Goal: Information Seeking & Learning: Learn about a topic

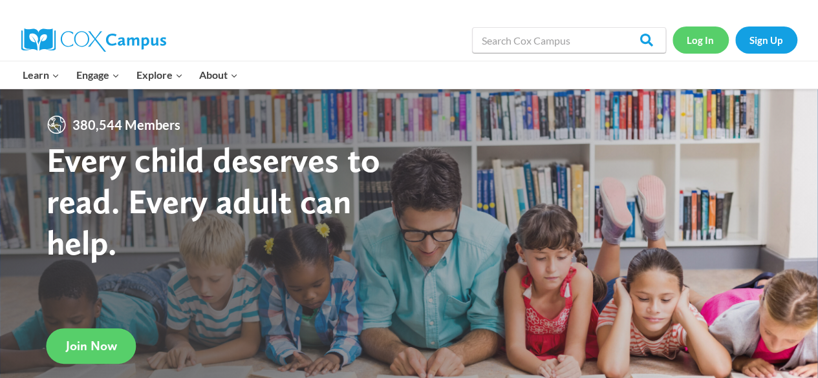
click at [573, 30] on link "Log In" at bounding box center [701, 40] width 56 height 27
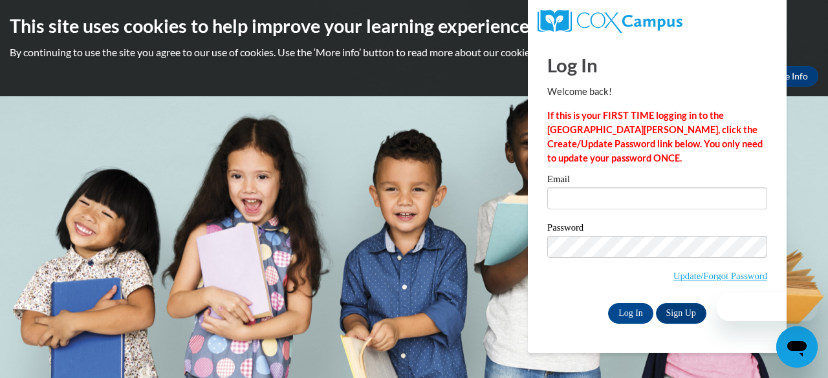
click at [579, 186] on label "Email" at bounding box center [657, 181] width 220 height 13
click at [579, 188] on input "Email" at bounding box center [657, 199] width 220 height 22
click at [578, 190] on input "Email" at bounding box center [657, 199] width 220 height 22
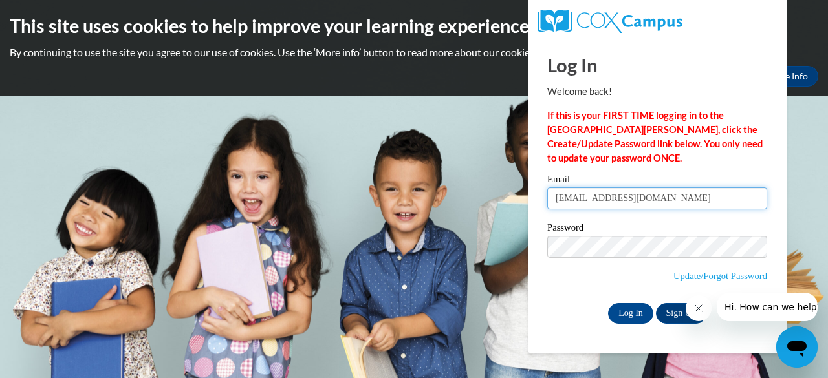
type input "johnsola2@wauwatosa.k12.wi.us"
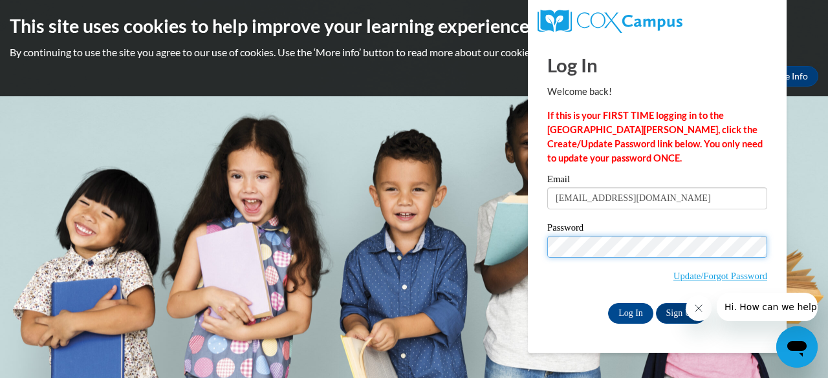
click at [608, 303] on input "Log In" at bounding box center [630, 313] width 45 height 21
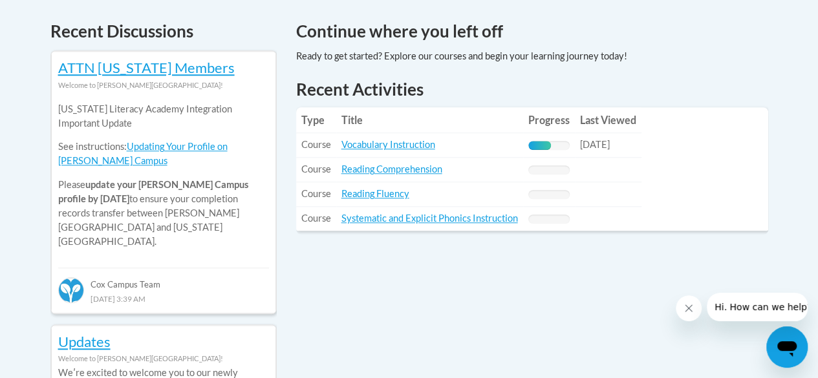
scroll to position [552, 0]
click at [411, 143] on link "Vocabulary Instruction" at bounding box center [389, 143] width 94 height 11
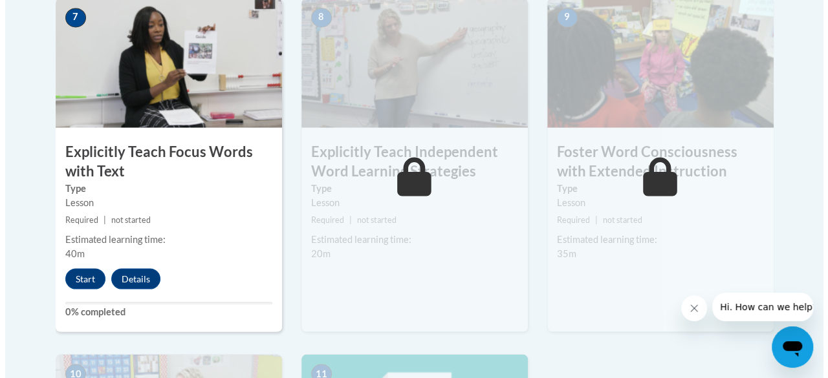
scroll to position [1153, 0]
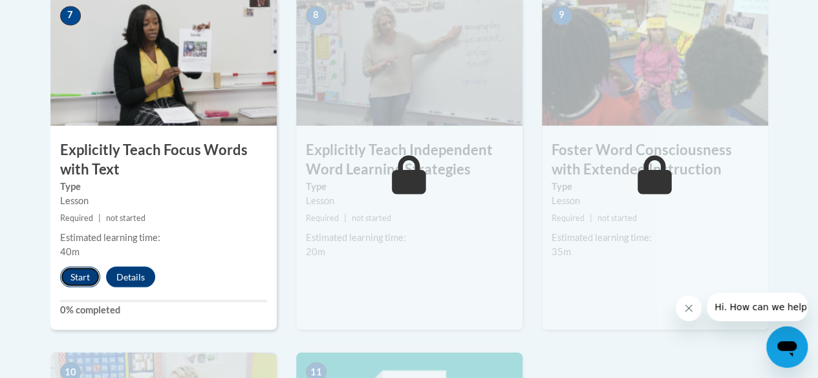
click at [65, 270] on button "Start" at bounding box center [80, 277] width 40 height 21
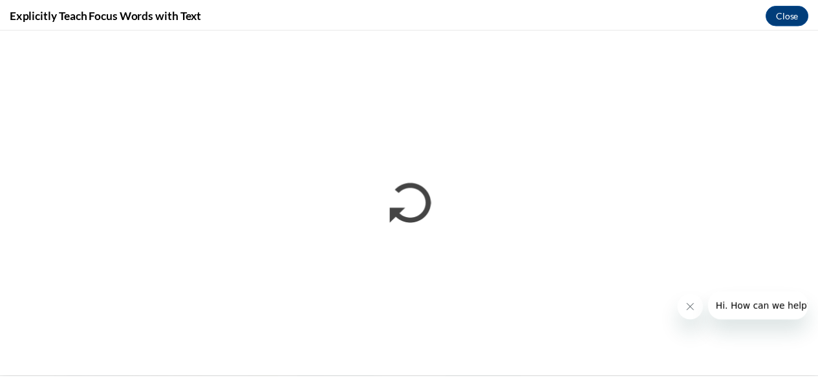
scroll to position [0, 0]
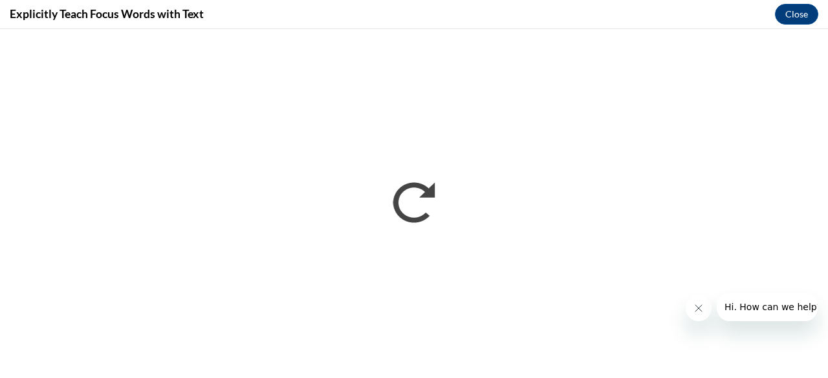
click at [699, 309] on icon "Close message from company" at bounding box center [698, 308] width 6 height 6
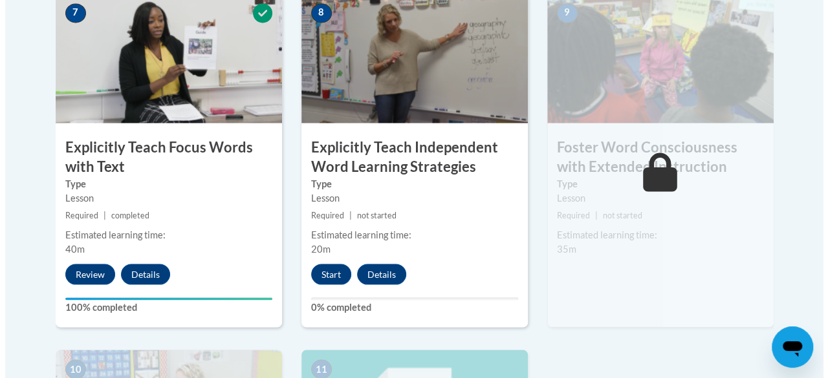
scroll to position [1158, 0]
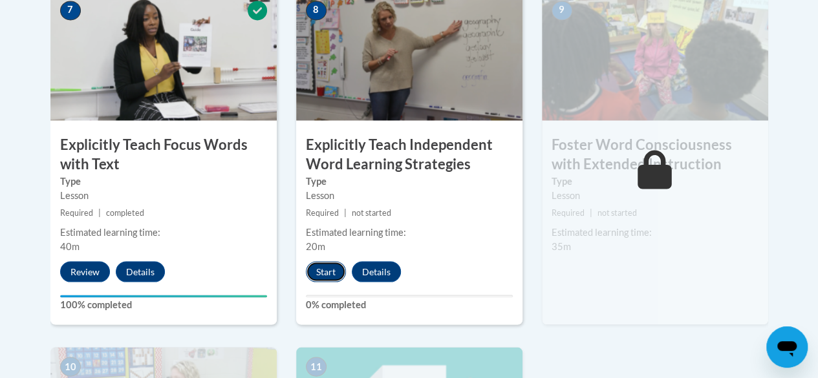
click at [321, 270] on button "Start" at bounding box center [326, 271] width 40 height 21
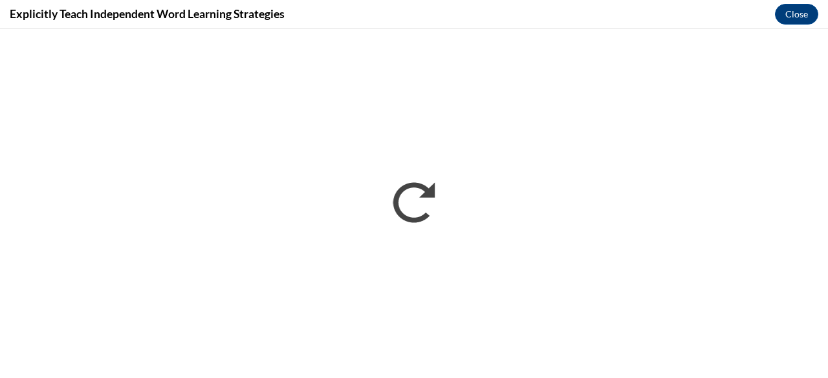
scroll to position [0, 0]
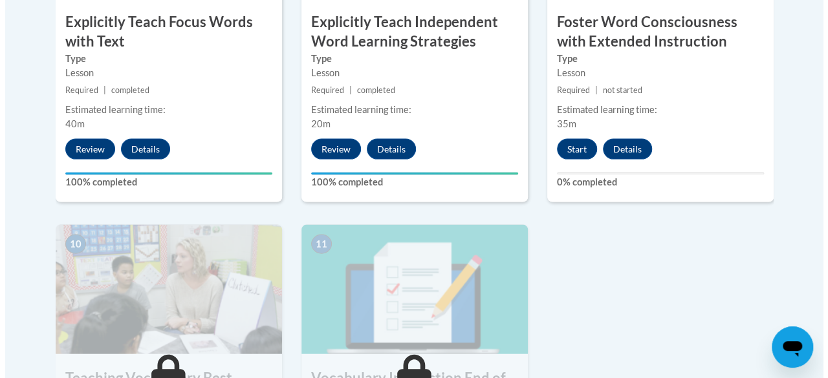
scroll to position [1276, 0]
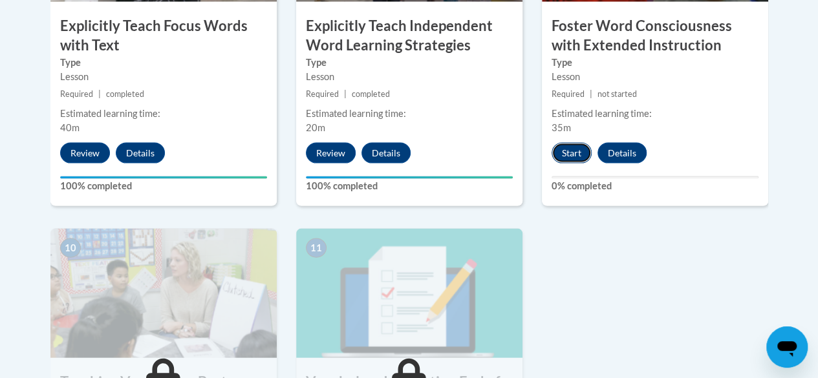
click at [575, 143] on button "Start" at bounding box center [572, 153] width 40 height 21
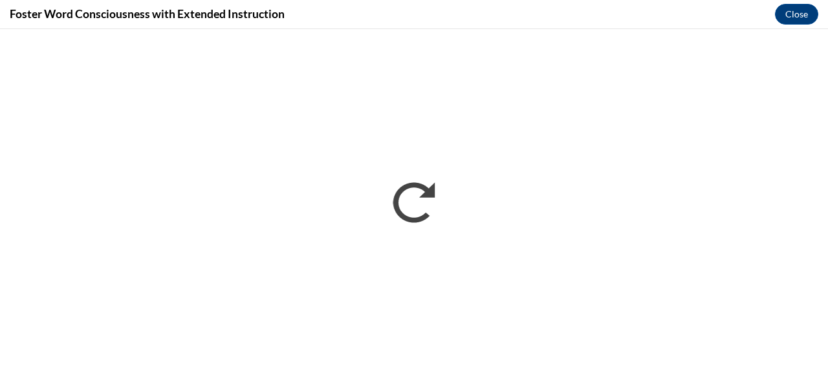
scroll to position [0, 0]
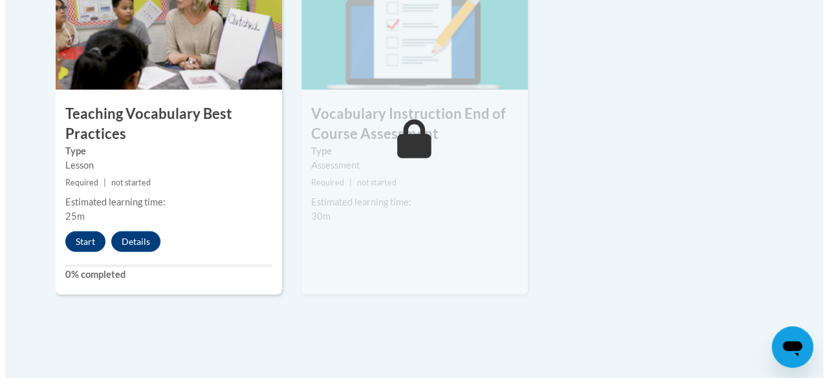
scroll to position [1537, 0]
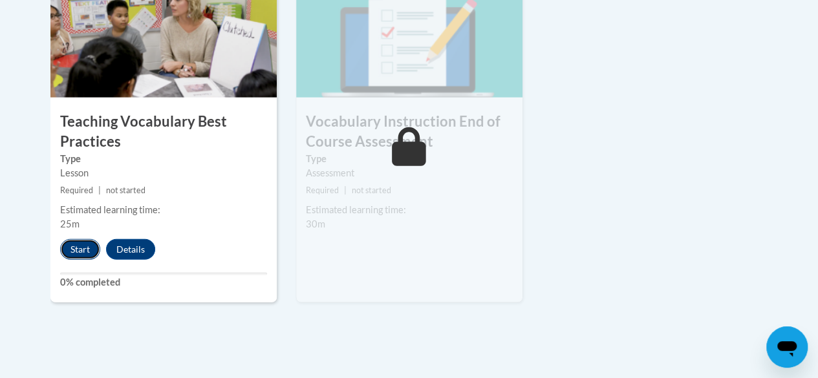
click at [83, 253] on button "Start" at bounding box center [80, 249] width 40 height 21
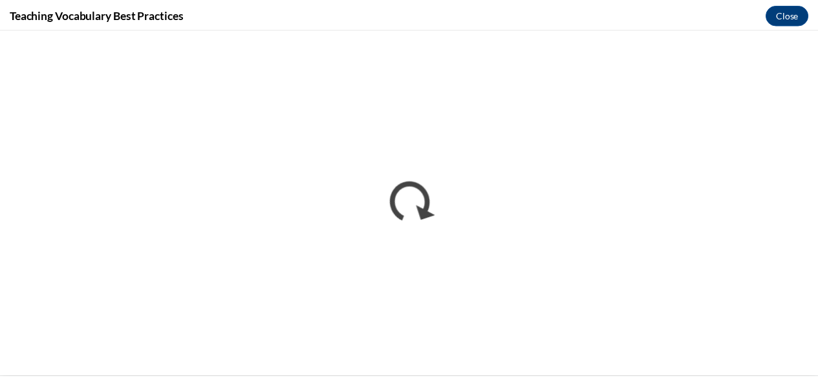
scroll to position [0, 0]
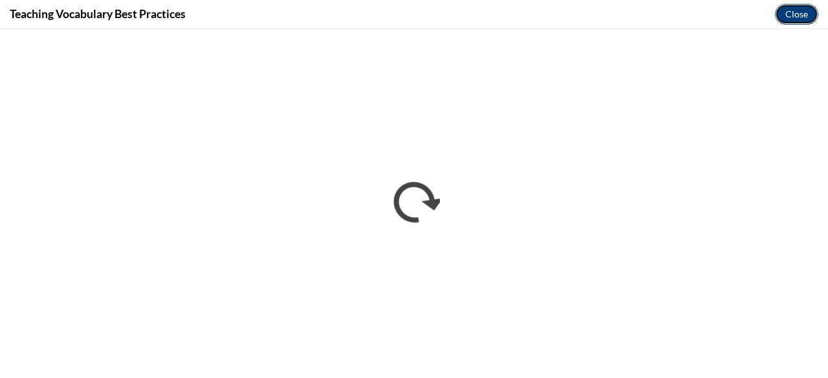
click at [780, 12] on button "Close" at bounding box center [796, 14] width 43 height 21
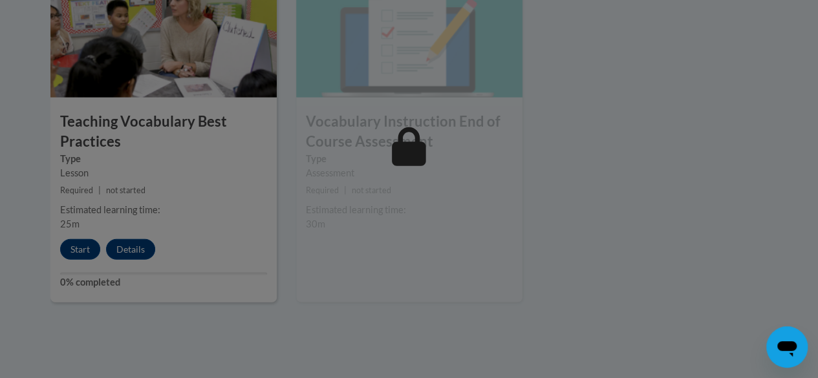
click at [84, 257] on div at bounding box center [409, 189] width 818 height 378
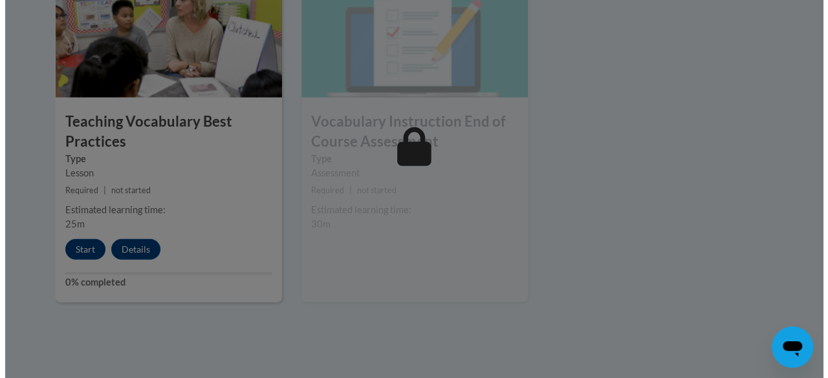
scroll to position [1538, 0]
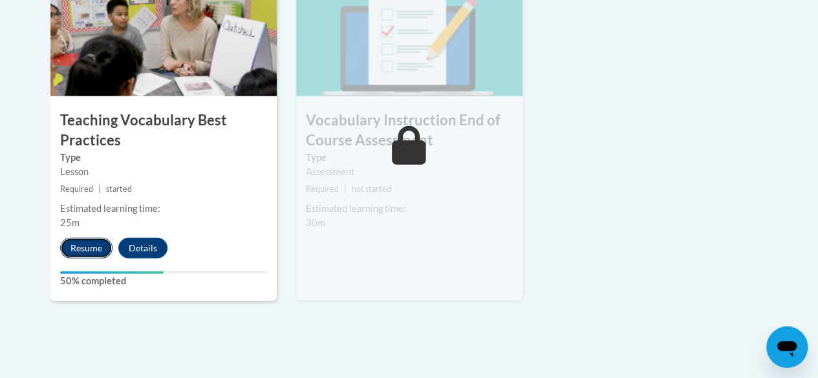
click at [89, 239] on button "Resume" at bounding box center [86, 248] width 52 height 21
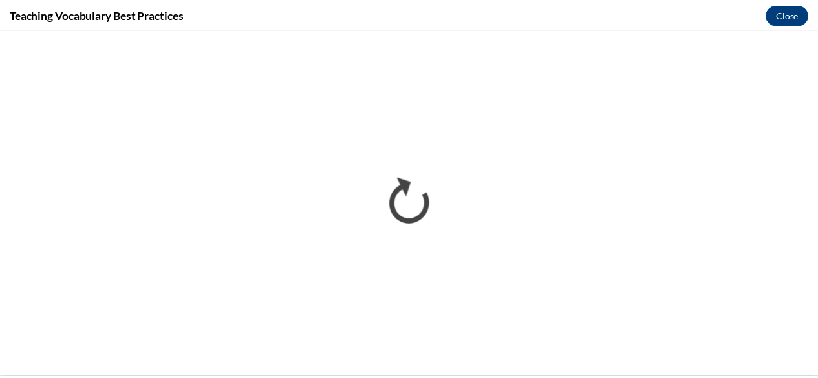
scroll to position [0, 0]
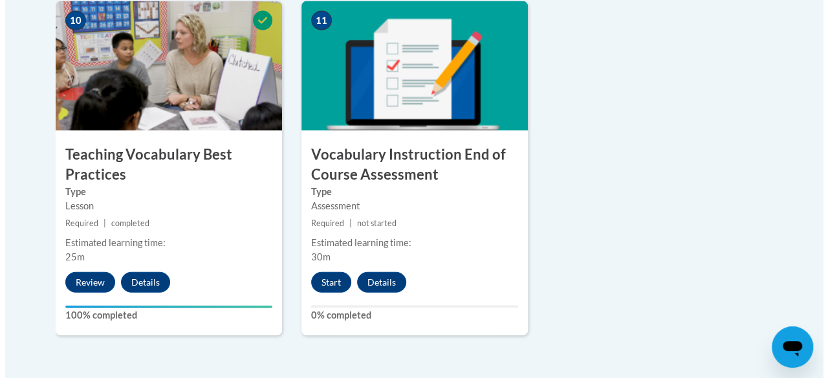
scroll to position [1505, 0]
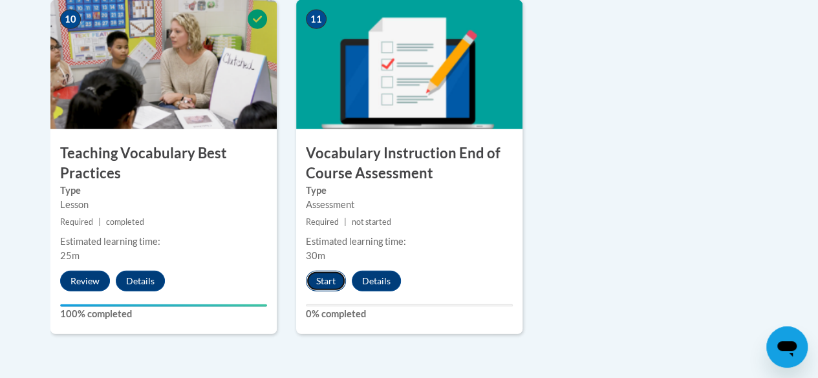
click at [330, 279] on button "Start" at bounding box center [326, 281] width 40 height 21
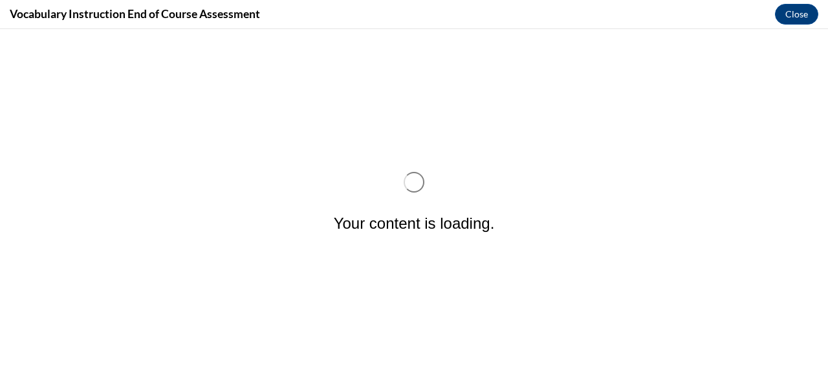
scroll to position [0, 0]
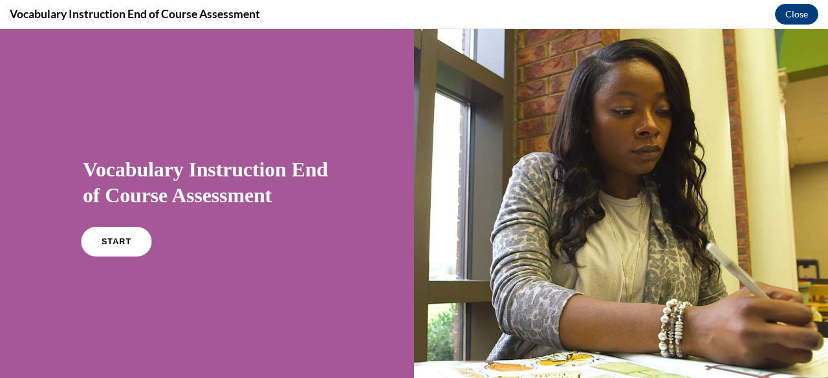
click at [120, 239] on span "START" at bounding box center [117, 242] width 30 height 10
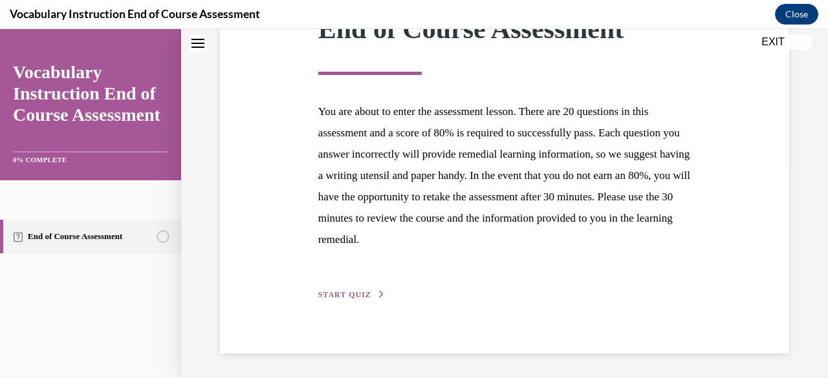
scroll to position [215, 0]
click at [380, 294] on icon "button" at bounding box center [382, 294] width 8 height 7
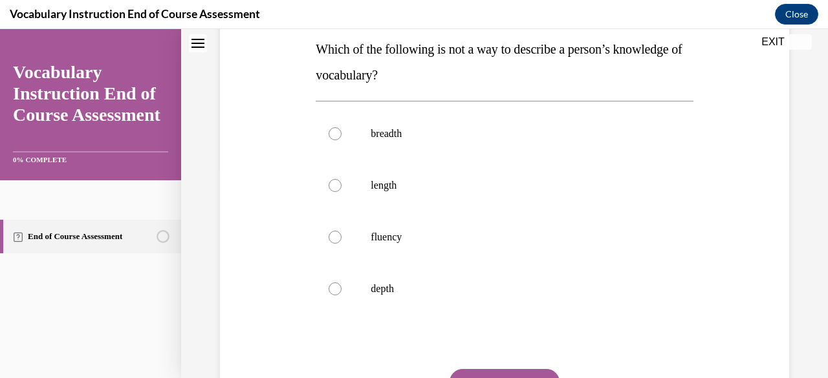
scroll to position [211, 0]
click at [401, 188] on p "length" at bounding box center [516, 185] width 290 height 13
click at [342, 188] on input "length" at bounding box center [335, 185] width 13 height 13
radio input "true"
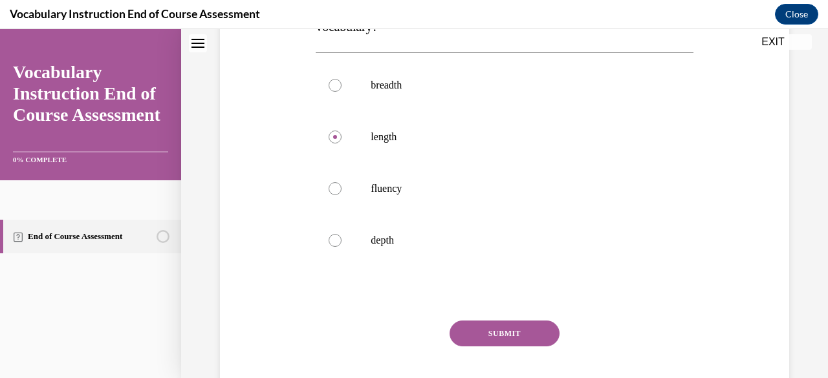
click at [477, 328] on button "SUBMIT" at bounding box center [505, 334] width 110 height 26
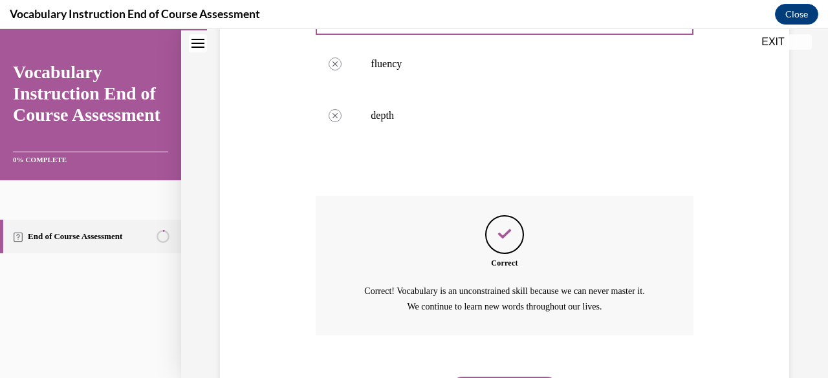
scroll to position [452, 0]
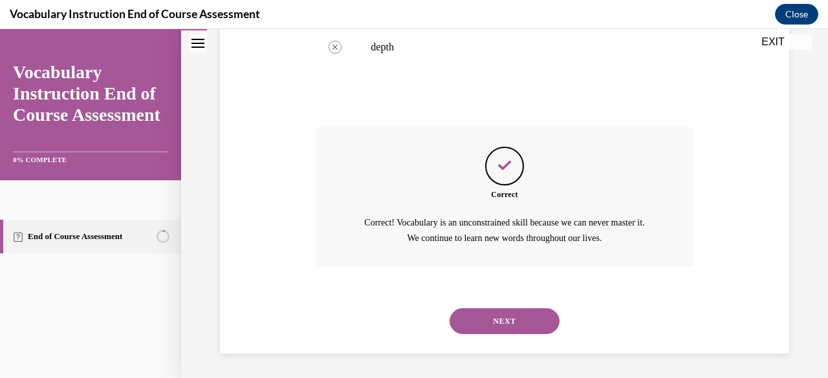
click at [494, 332] on button "NEXT" at bounding box center [505, 322] width 110 height 26
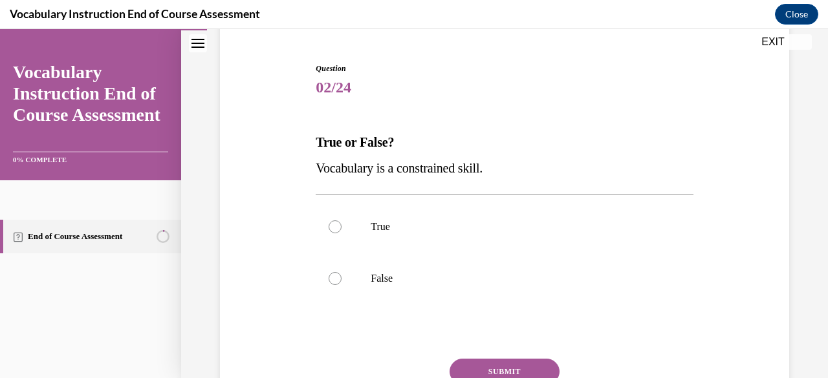
scroll to position [116, 0]
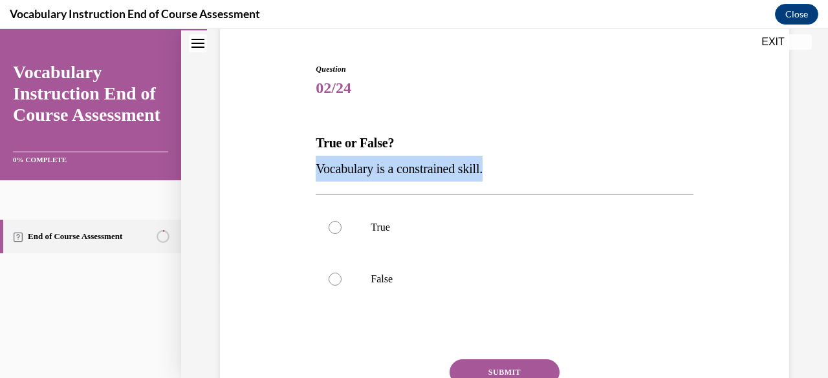
drag, startPoint x: 474, startPoint y: 168, endPoint x: 296, endPoint y: 178, distance: 177.5
click at [296, 178] on div "Question 02/24 True or False? Vocabulary is a constrained skill. True False Inc…" at bounding box center [505, 245] width 576 height 441
copy span "Vocabulary is a constrained skill."
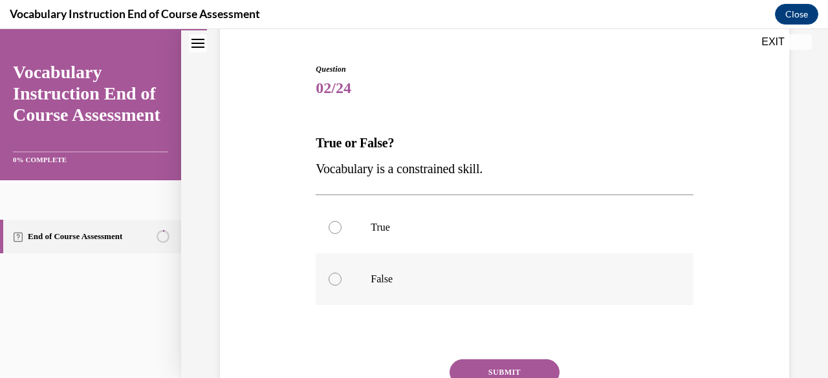
click at [390, 273] on p "False" at bounding box center [516, 279] width 290 height 13
click at [342, 273] on input "False" at bounding box center [335, 279] width 13 height 13
radio input "true"
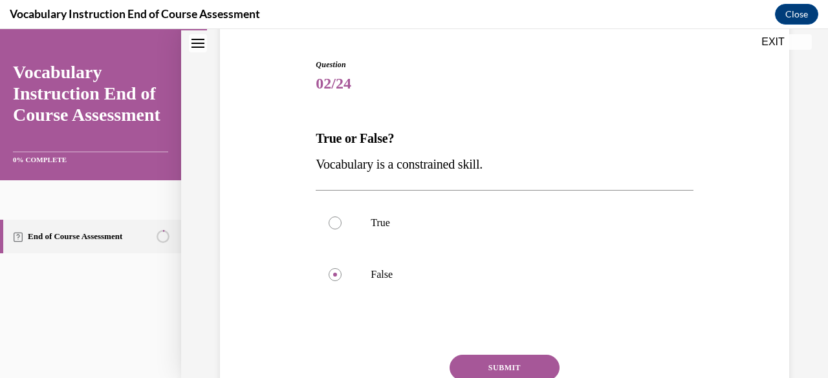
click at [521, 359] on button "SUBMIT" at bounding box center [505, 368] width 110 height 26
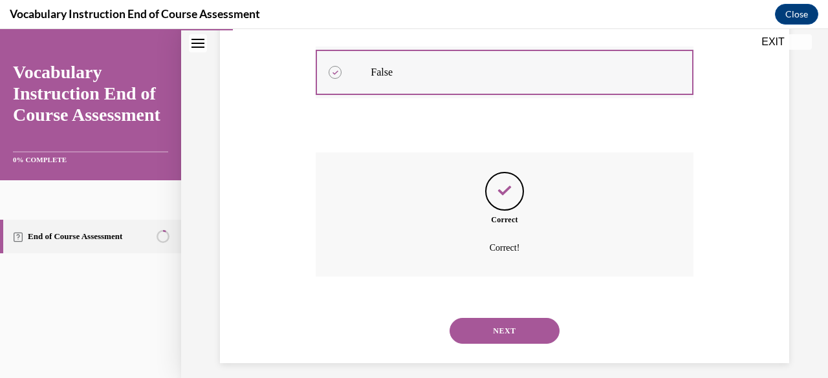
scroll to position [334, 0]
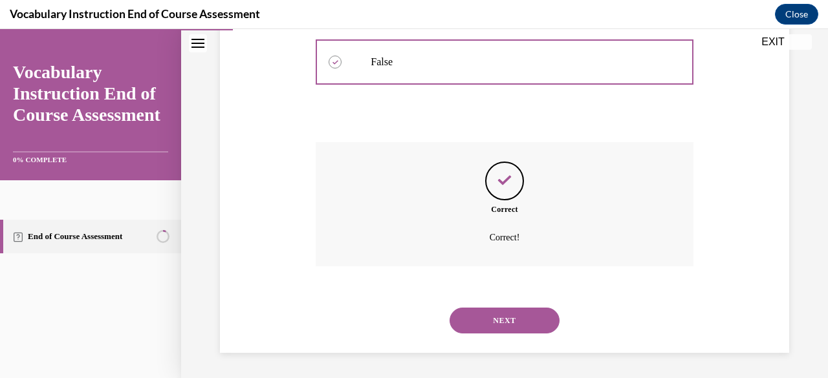
click at [508, 301] on div "NEXT" at bounding box center [504, 321] width 377 height 52
click at [507, 320] on button "NEXT" at bounding box center [505, 321] width 110 height 26
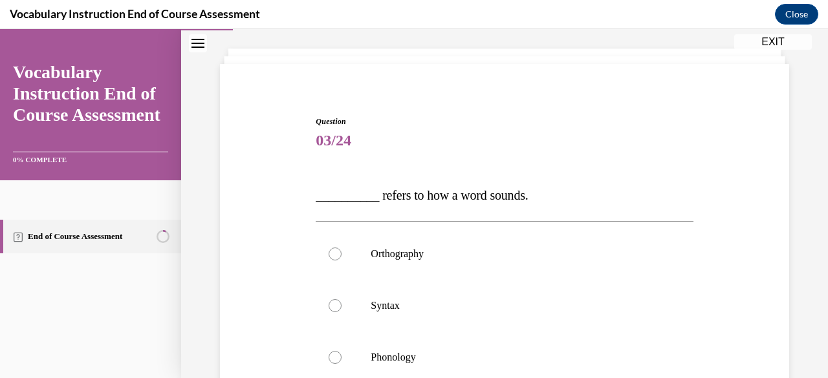
scroll to position [65, 0]
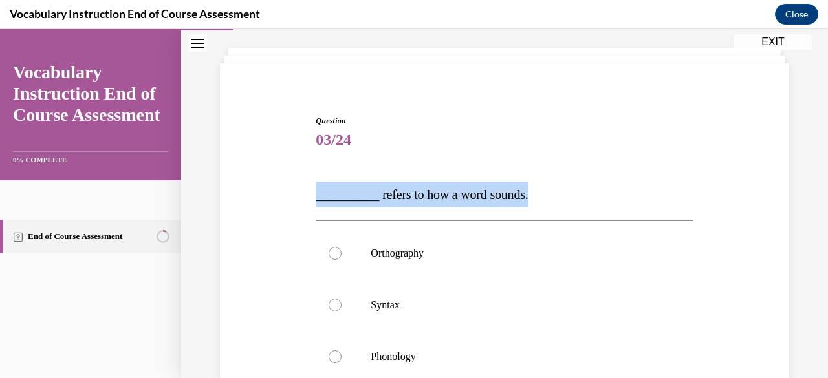
drag, startPoint x: 556, startPoint y: 191, endPoint x: 300, endPoint y: 202, distance: 255.8
click at [300, 202] on div "Question 03/24 __________ refers to how a word sounds. Orthography Syntax Phono…" at bounding box center [505, 309] width 576 height 467
copy span "__________ refers to how a word sounds."
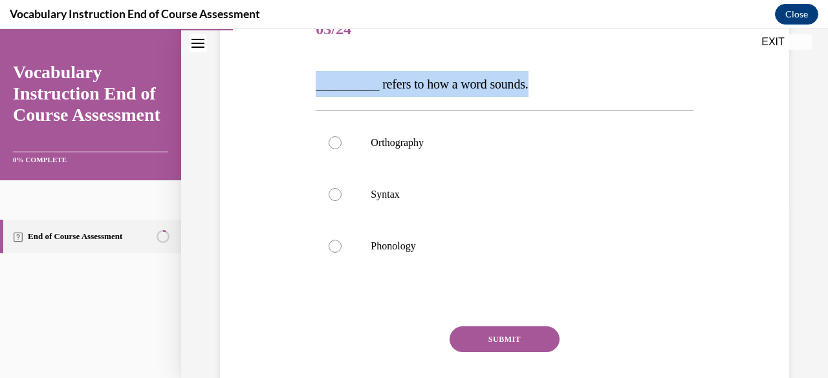
scroll to position [176, 0]
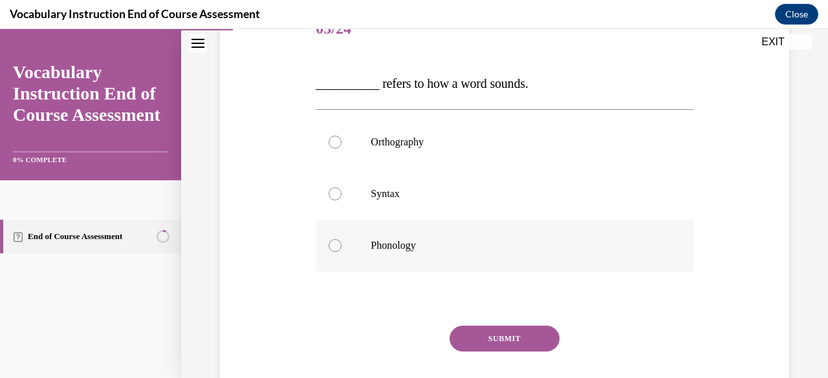
click at [419, 262] on label "Phonology" at bounding box center [504, 246] width 377 height 52
click at [342, 252] on input "Phonology" at bounding box center [335, 245] width 13 height 13
radio input "true"
click at [494, 338] on button "SUBMIT" at bounding box center [505, 339] width 110 height 26
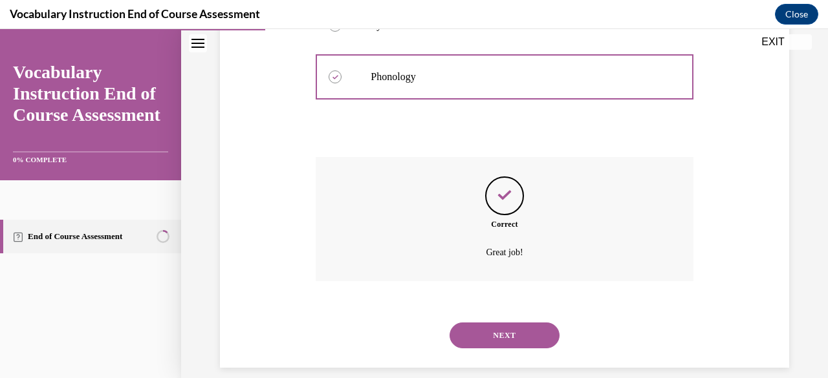
scroll to position [360, 0]
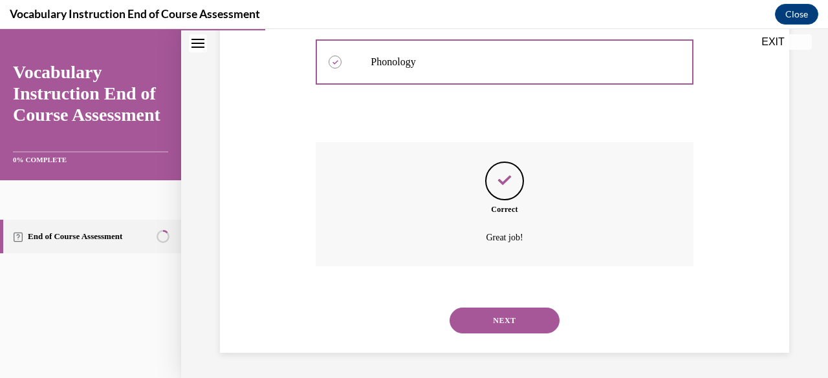
click at [505, 317] on button "NEXT" at bounding box center [505, 321] width 110 height 26
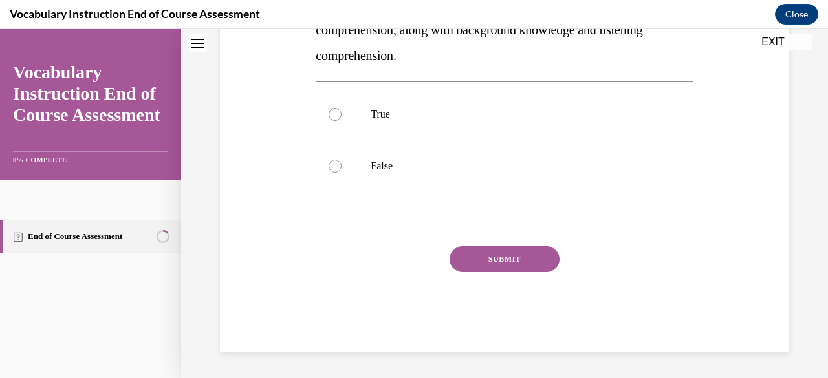
scroll to position [0, 0]
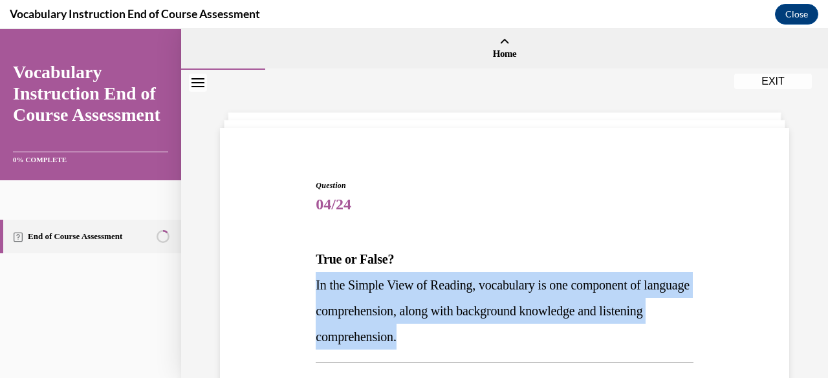
drag, startPoint x: 498, startPoint y: 336, endPoint x: 309, endPoint y: 283, distance: 196.8
copy span "In the Simple View of Reading, vocabulary is one component of language comprehe…"
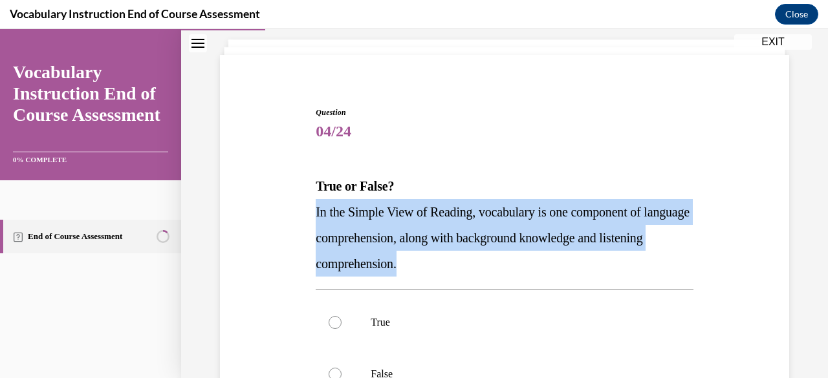
scroll to position [99, 0]
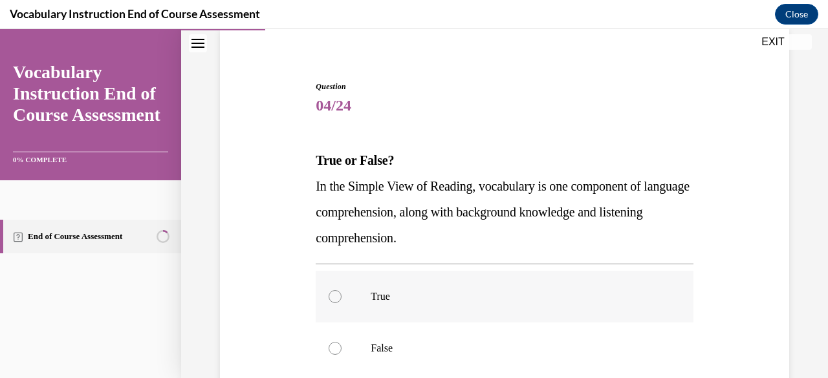
click at [459, 305] on label "True" at bounding box center [504, 297] width 377 height 52
click at [342, 303] on input "True" at bounding box center [335, 296] width 13 height 13
radio input "true"
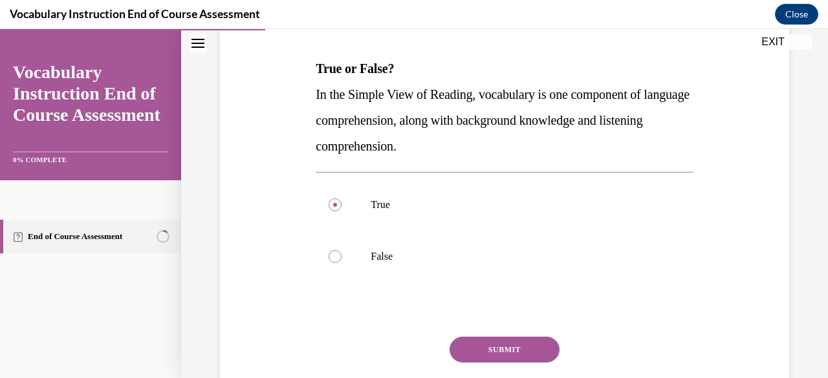
click at [479, 347] on button "SUBMIT" at bounding box center [505, 350] width 110 height 26
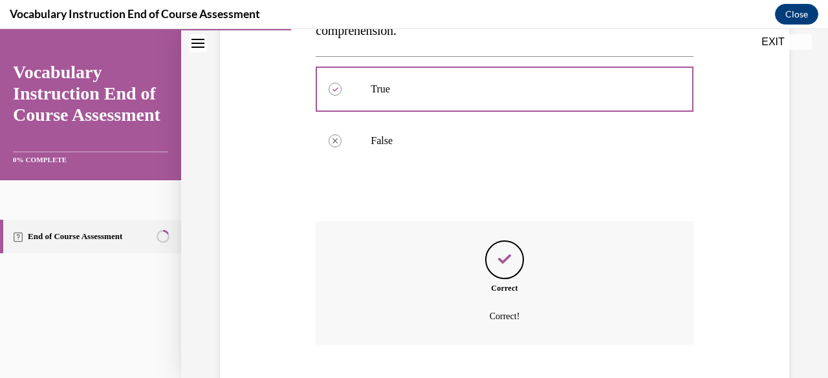
scroll to position [386, 0]
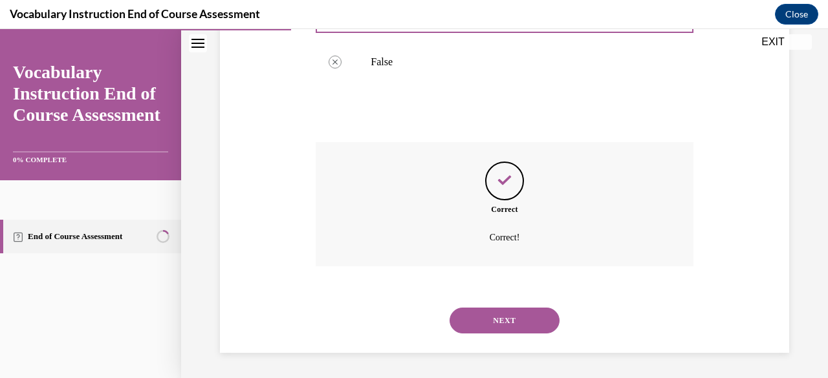
click at [480, 316] on button "NEXT" at bounding box center [505, 321] width 110 height 26
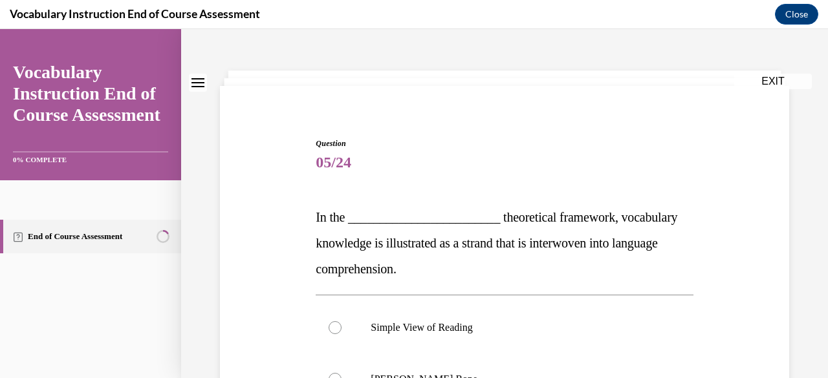
scroll to position [53, 0]
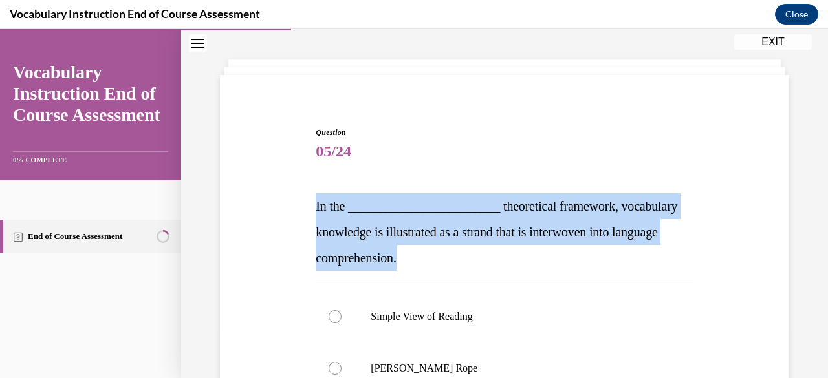
drag, startPoint x: 465, startPoint y: 263, endPoint x: 301, endPoint y: 200, distance: 175.3
click at [301, 200] on div "Question 05/24 In the ________________________ theoretical framework, vocabular…" at bounding box center [505, 347] width 576 height 519
copy span "In the ________________________ theoretical framework, vocabulary knowledge is …"
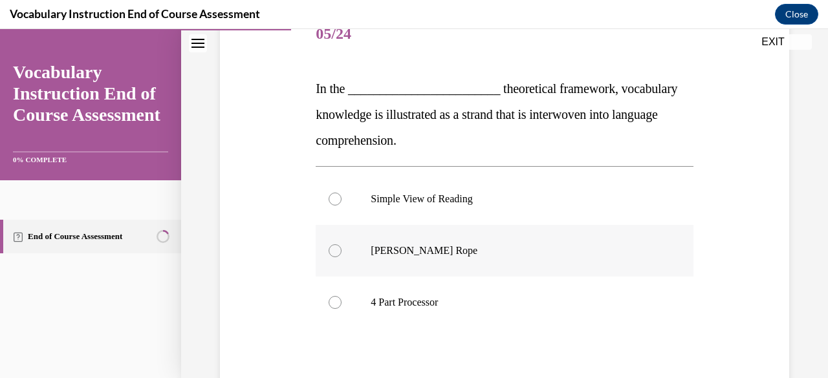
click at [386, 266] on label "Scarborough's Rope" at bounding box center [504, 251] width 377 height 52
click at [342, 257] on input "Scarborough's Rope" at bounding box center [335, 251] width 13 height 13
radio input "true"
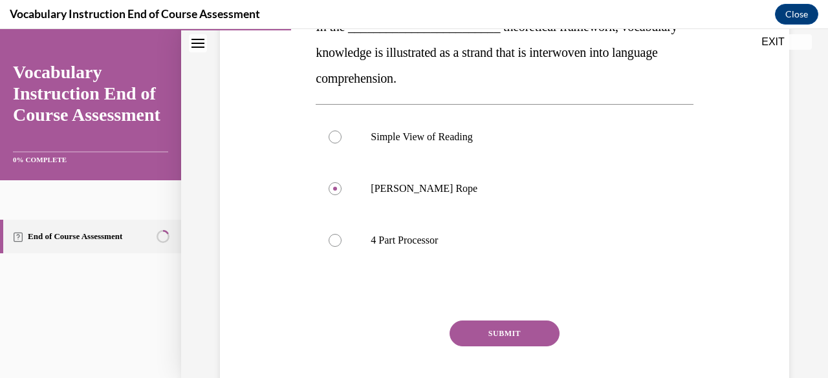
click at [491, 329] on button "SUBMIT" at bounding box center [505, 334] width 110 height 26
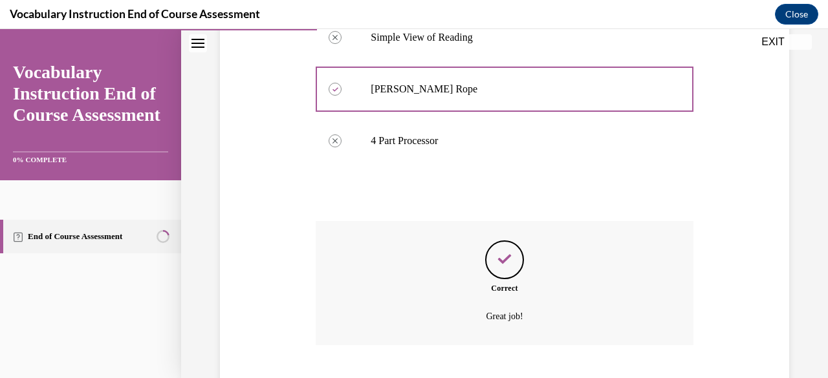
scroll to position [411, 0]
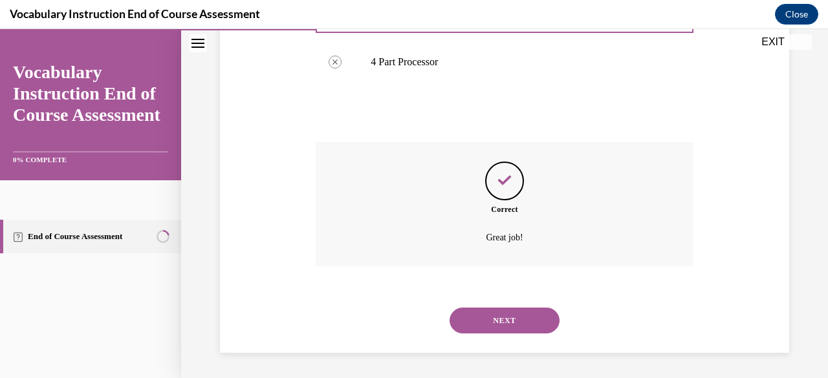
click at [517, 322] on button "NEXT" at bounding box center [505, 321] width 110 height 26
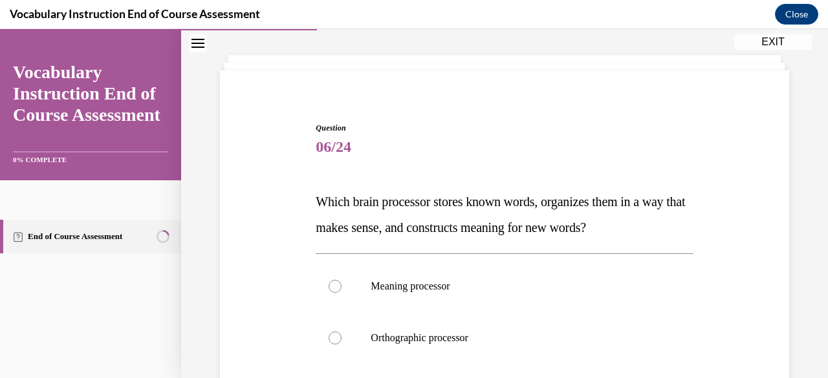
scroll to position [63, 0]
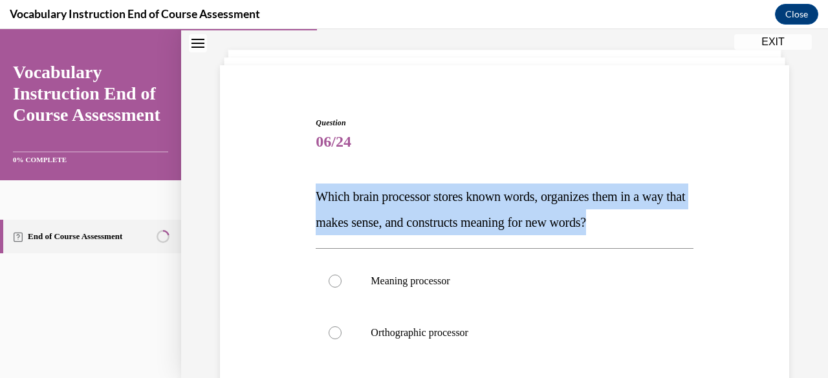
drag, startPoint x: 692, startPoint y: 219, endPoint x: 289, endPoint y: 160, distance: 406.7
click at [289, 160] on div "Question 06/24 Which brain processor stores known words, organizes them in a wa…" at bounding box center [505, 350] width 576 height 545
copy span "Which brain processor stores known words, organizes them in a way that makes se…"
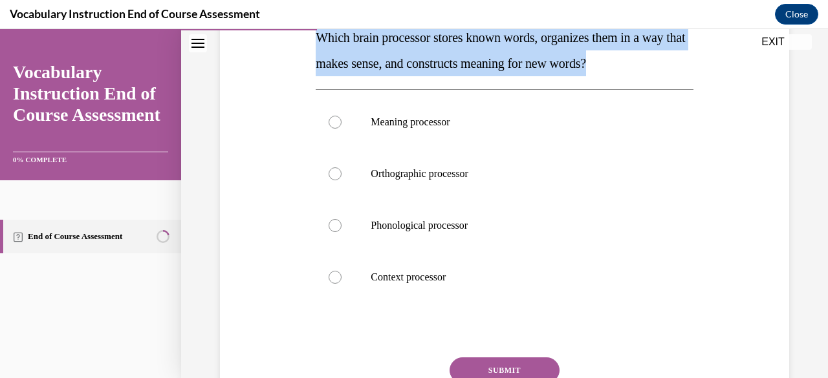
scroll to position [234, 0]
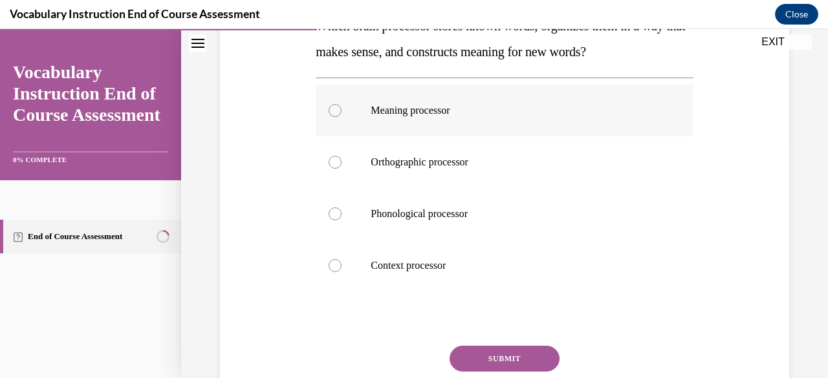
click at [463, 107] on p "Meaning processor" at bounding box center [516, 110] width 290 height 13
click at [342, 107] on input "Meaning processor" at bounding box center [335, 110] width 13 height 13
radio input "true"
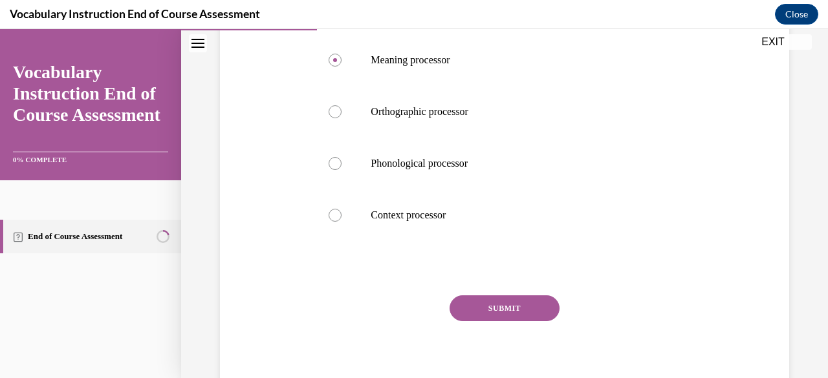
click at [501, 307] on button "SUBMIT" at bounding box center [505, 309] width 110 height 26
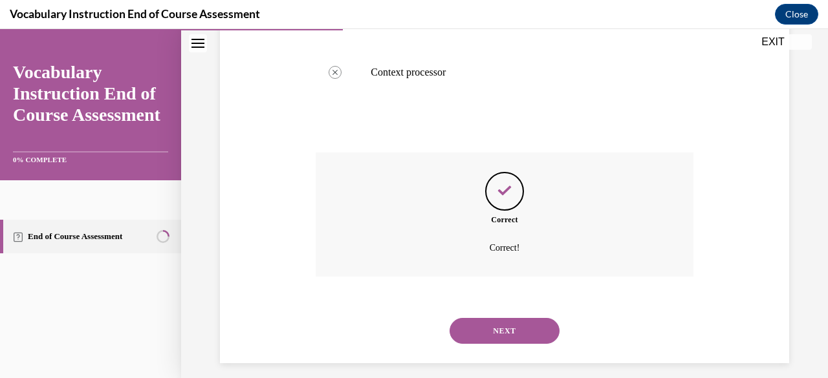
scroll to position [437, 0]
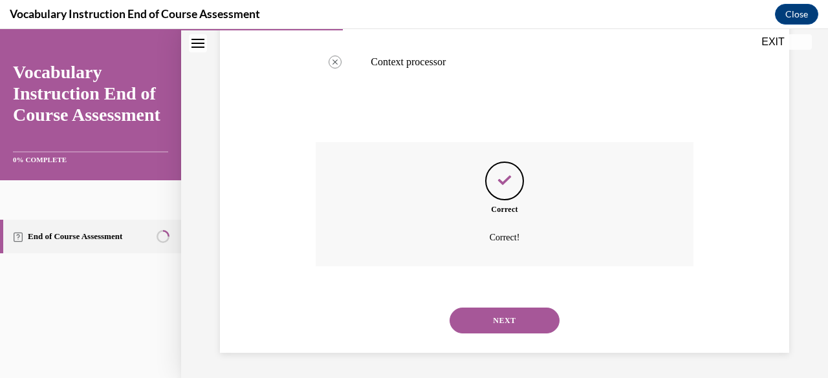
click at [498, 309] on button "NEXT" at bounding box center [505, 321] width 110 height 26
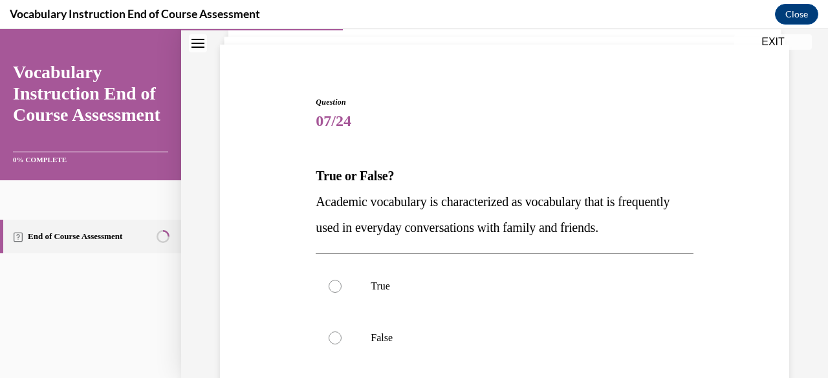
scroll to position [86, 0]
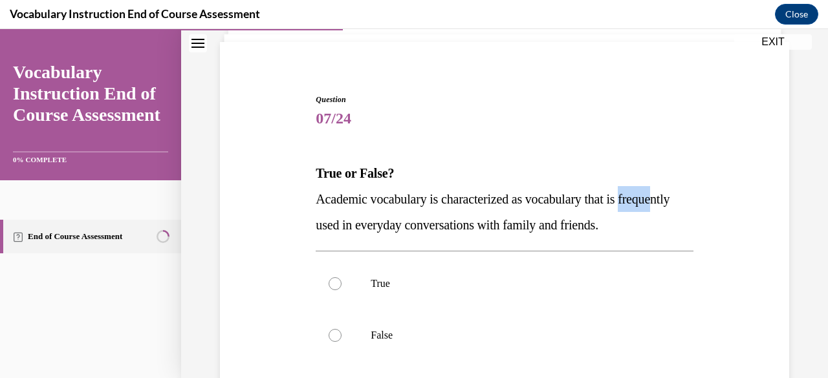
drag, startPoint x: 307, startPoint y: 212, endPoint x: 353, endPoint y: 212, distance: 45.9
click at [353, 212] on div "Question 07/24 True or False? Academic vocabulary is characterized as vocabular…" at bounding box center [505, 288] width 576 height 467
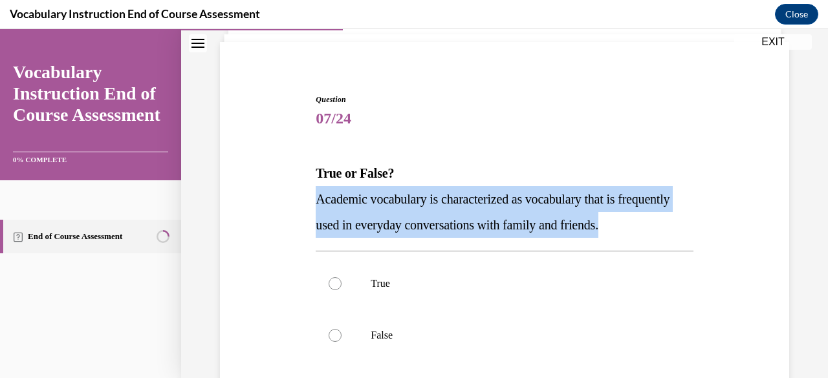
drag, startPoint x: 314, startPoint y: 201, endPoint x: 696, endPoint y: 230, distance: 382.8
click at [696, 230] on div "Question 07/24 True or False? Academic vocabulary is characterized as vocabular…" at bounding box center [505, 288] width 576 height 467
copy span "Academic vocabulary is characterized as vocabulary that is frequently used in e…"
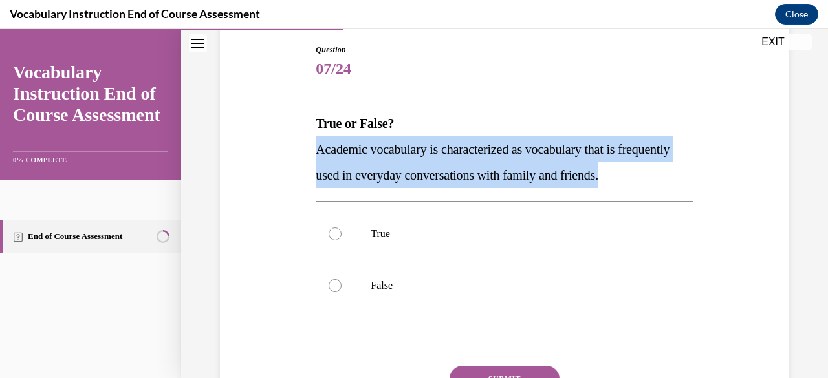
scroll to position [144, 0]
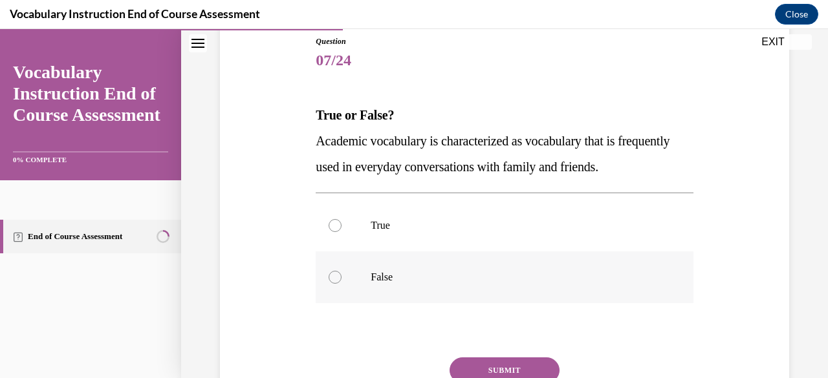
click at [496, 289] on label "False" at bounding box center [504, 278] width 377 height 52
click at [342, 284] on input "False" at bounding box center [335, 277] width 13 height 13
radio input "true"
click at [496, 289] on label "False" at bounding box center [504, 278] width 377 height 52
click at [342, 284] on input "False" at bounding box center [335, 277] width 13 height 13
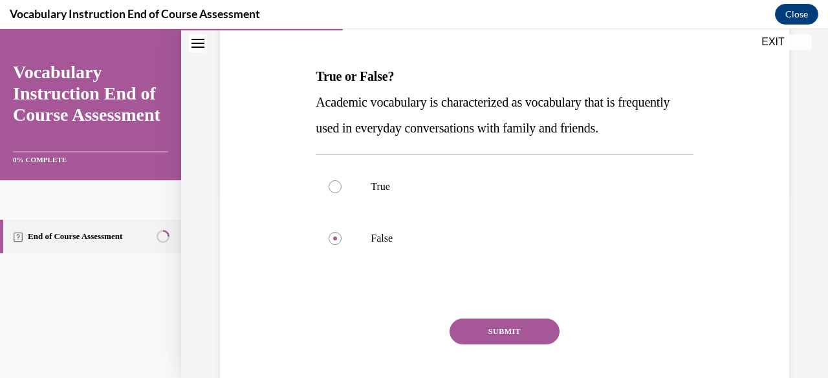
click at [493, 332] on button "SUBMIT" at bounding box center [505, 332] width 110 height 26
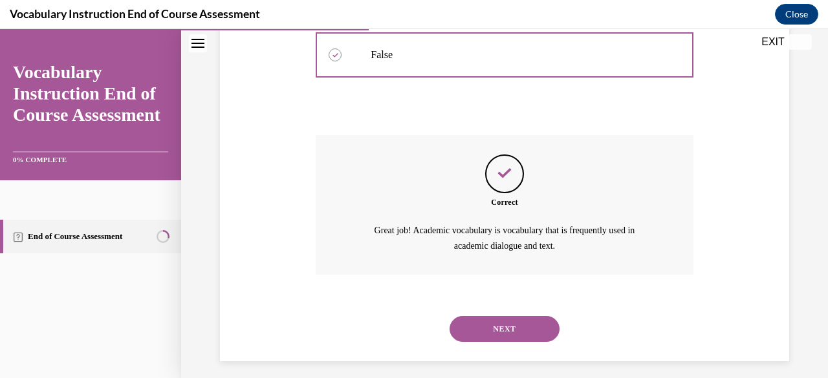
scroll to position [375, 0]
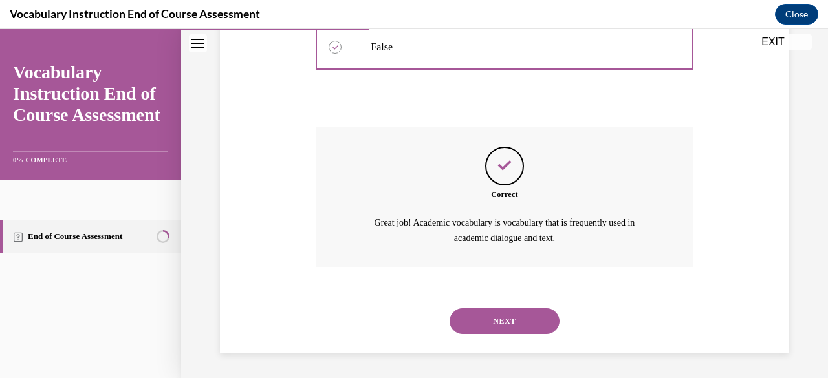
click at [496, 329] on button "NEXT" at bounding box center [505, 322] width 110 height 26
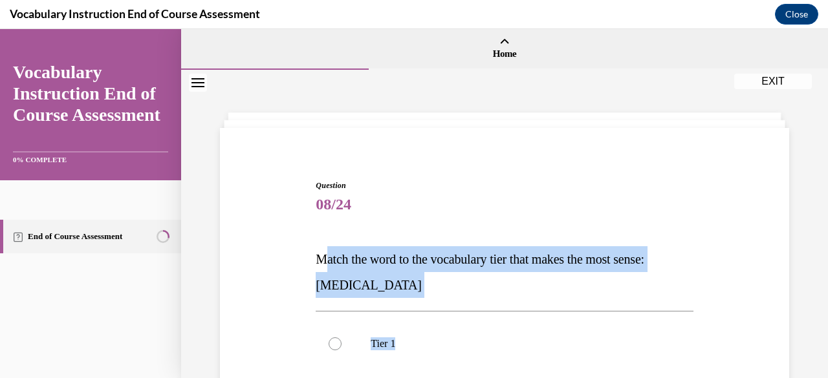
drag, startPoint x: 405, startPoint y: 302, endPoint x: 325, endPoint y: 244, distance: 99.1
drag, startPoint x: 308, startPoint y: 265, endPoint x: 426, endPoint y: 289, distance: 120.9
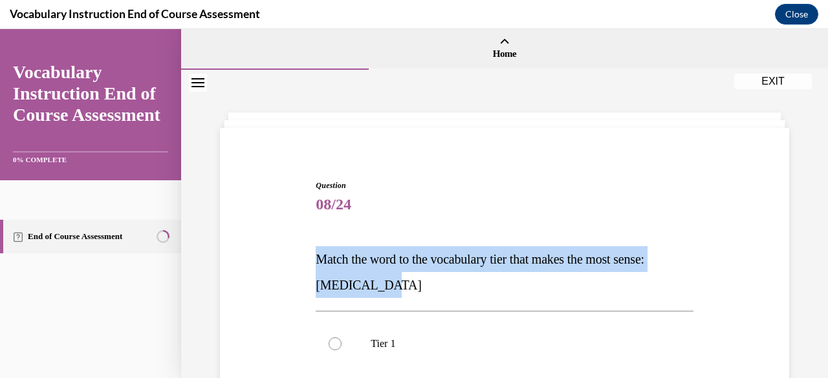
copy span "Match the word to the vocabulary tier that makes the most sense: anaphylaxis"
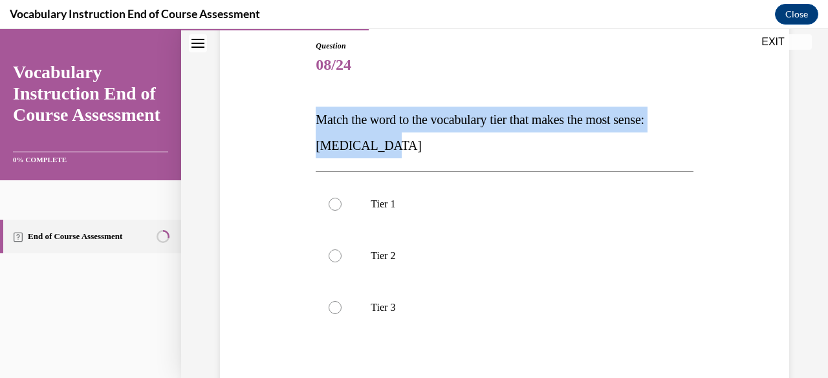
scroll to position [147, 0]
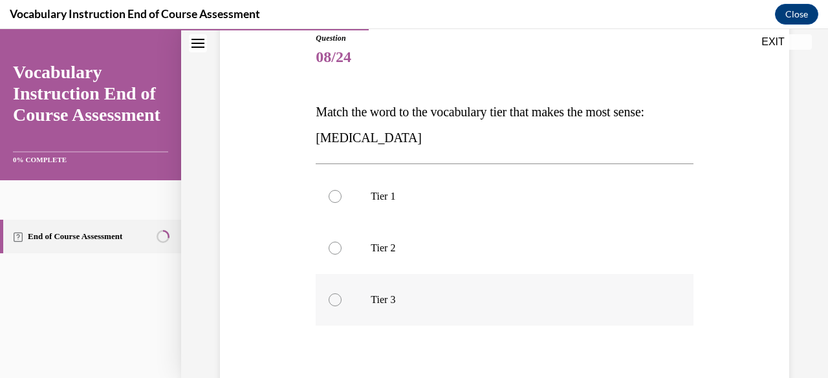
click at [457, 298] on p "Tier 3" at bounding box center [516, 300] width 290 height 13
click at [342, 298] on input "Tier 3" at bounding box center [335, 300] width 13 height 13
radio input "true"
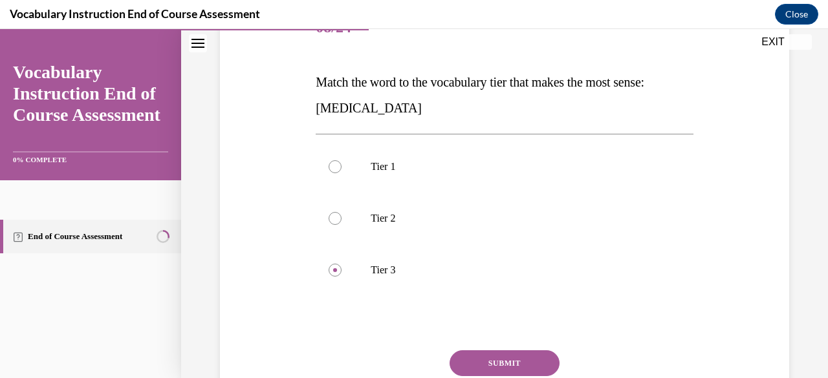
click at [475, 360] on button "SUBMIT" at bounding box center [505, 364] width 110 height 26
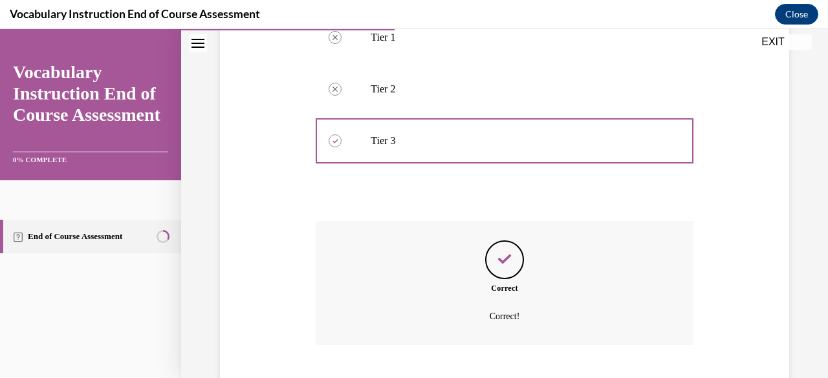
scroll to position [386, 0]
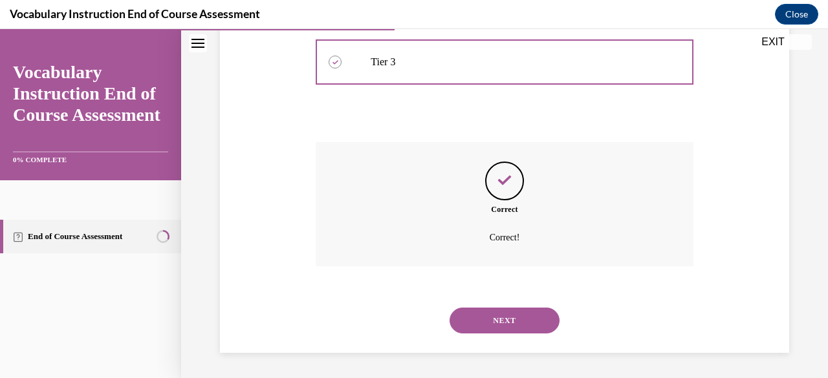
click at [510, 328] on button "NEXT" at bounding box center [505, 321] width 110 height 26
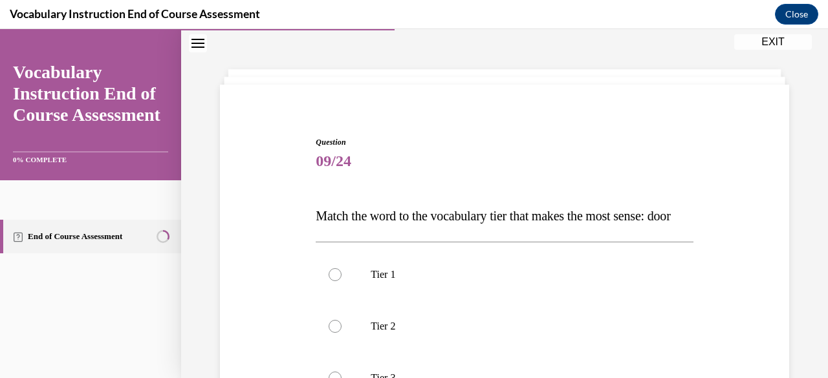
scroll to position [44, 0]
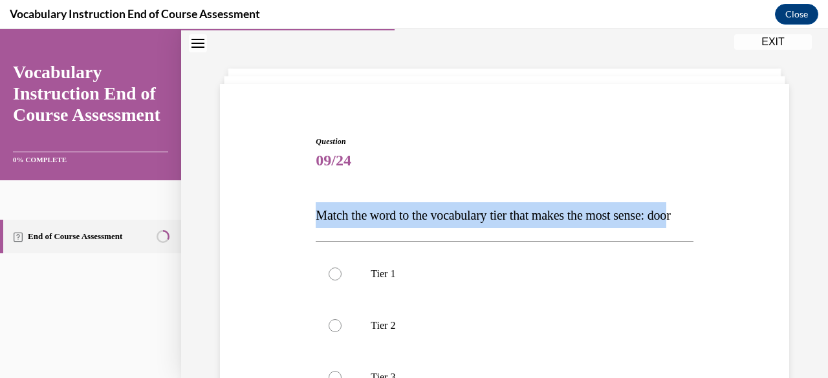
drag, startPoint x: 336, startPoint y: 239, endPoint x: 277, endPoint y: 202, distance: 70.0
click at [277, 202] on div "Question 09/24 Match the word to the vocabulary tier that makes the most sense:…" at bounding box center [505, 330] width 576 height 467
click at [351, 219] on span "Match the word to the vocabulary tier that makes the most sense: door" at bounding box center [493, 215] width 355 height 14
drag, startPoint x: 301, startPoint y: 214, endPoint x: 371, endPoint y: 245, distance: 77.0
click at [371, 245] on div "Question 09/24 Match the word to the vocabulary tier that makes the most sense:…" at bounding box center [505, 330] width 576 height 467
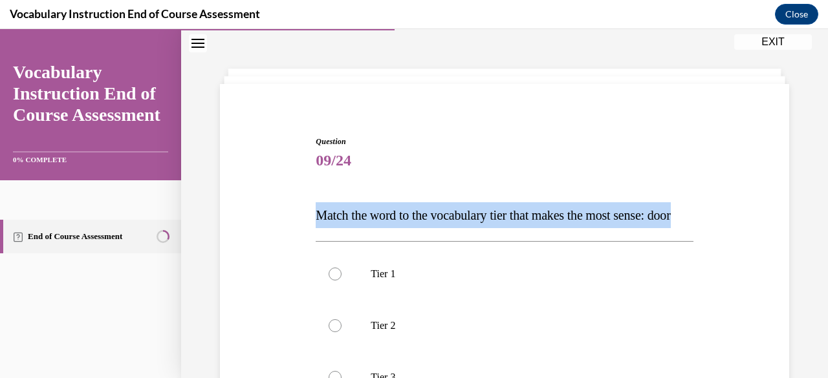
copy span "Match the word to the vocabulary tier that makes the most sense: door"
click at [386, 300] on label "Tier 1" at bounding box center [504, 274] width 377 height 52
click at [342, 281] on input "Tier 1" at bounding box center [335, 274] width 13 height 13
radio input "true"
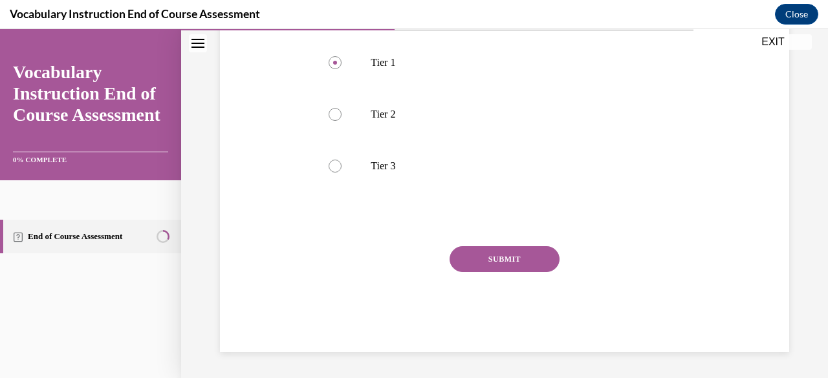
click at [508, 268] on button "SUBMIT" at bounding box center [505, 259] width 110 height 26
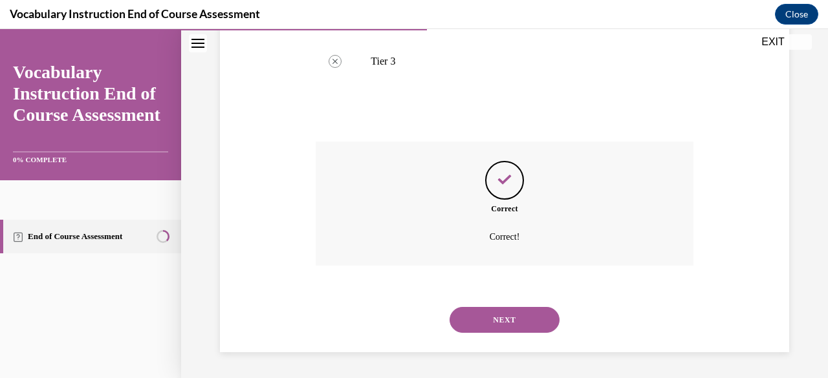
scroll to position [386, 0]
click at [496, 333] on div "NEXT" at bounding box center [504, 320] width 377 height 52
click at [498, 330] on button "NEXT" at bounding box center [505, 320] width 110 height 26
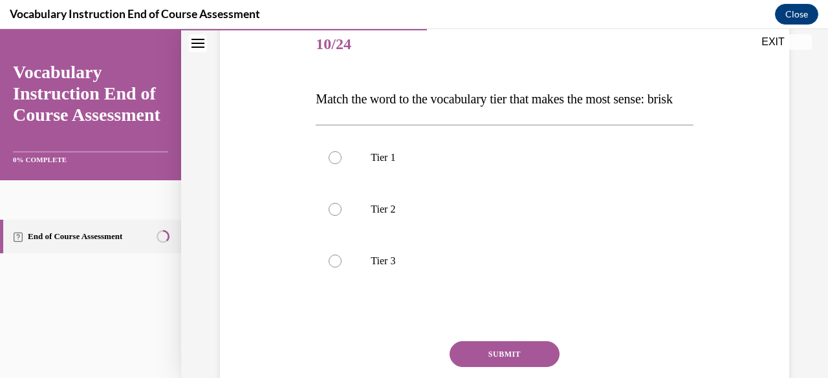
scroll to position [168, 0]
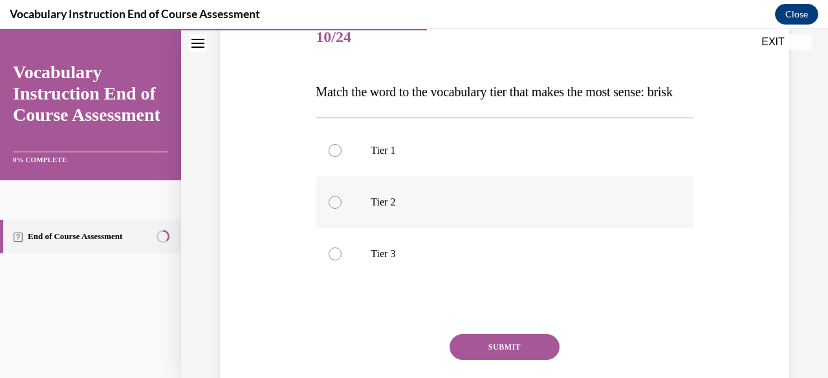
click at [397, 228] on label "Tier 2" at bounding box center [504, 203] width 377 height 52
click at [342, 209] on input "Tier 2" at bounding box center [335, 202] width 13 height 13
radio input "true"
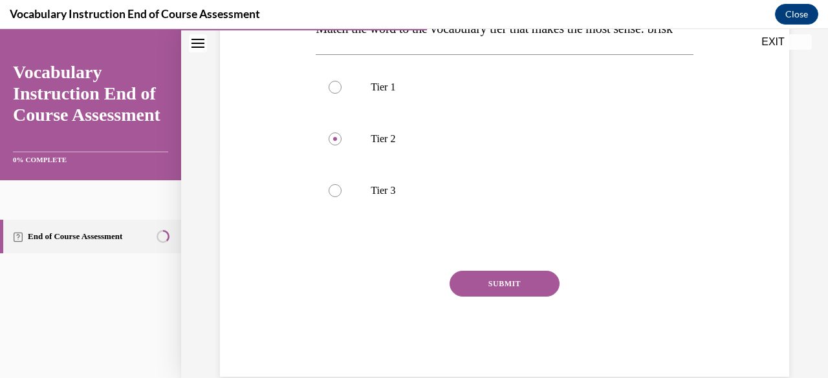
click at [471, 297] on button "SUBMIT" at bounding box center [505, 284] width 110 height 26
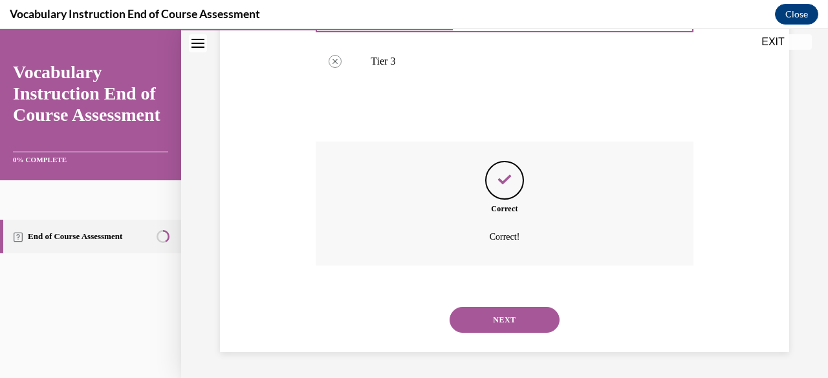
scroll to position [386, 0]
click at [471, 309] on div "NEXT" at bounding box center [504, 320] width 377 height 52
click at [471, 313] on button "NEXT" at bounding box center [505, 320] width 110 height 26
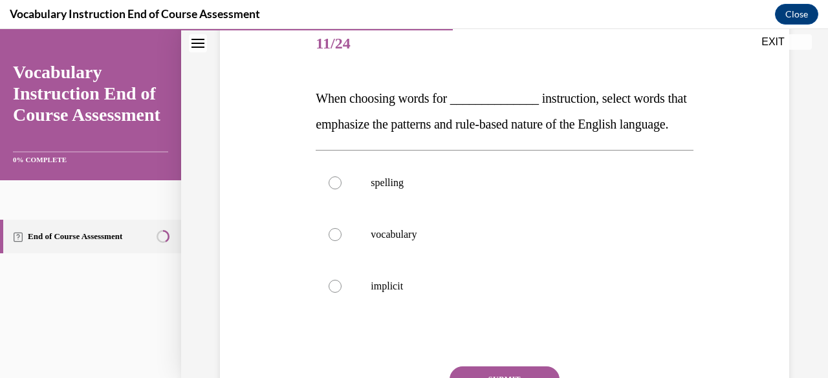
scroll to position [162, 0]
click at [442, 208] on label "spelling" at bounding box center [504, 183] width 377 height 52
click at [342, 189] on input "spelling" at bounding box center [335, 182] width 13 height 13
radio input "true"
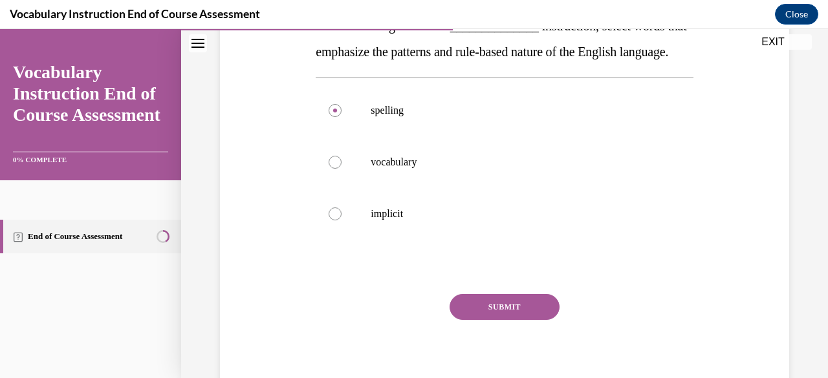
click at [503, 320] on button "SUBMIT" at bounding box center [505, 307] width 110 height 26
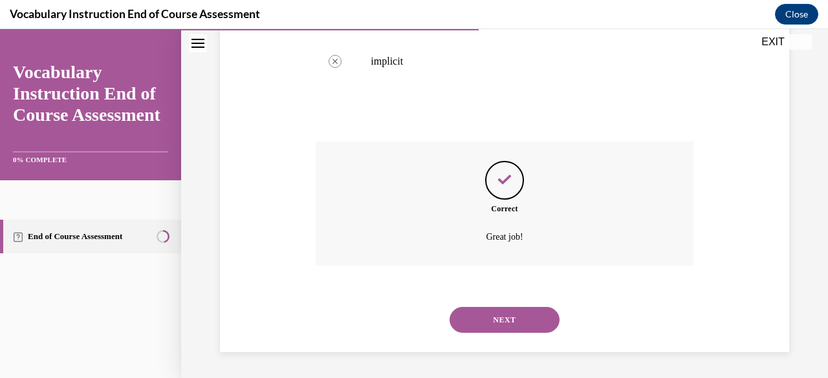
scroll to position [411, 0]
click at [531, 323] on button "NEXT" at bounding box center [505, 320] width 110 height 26
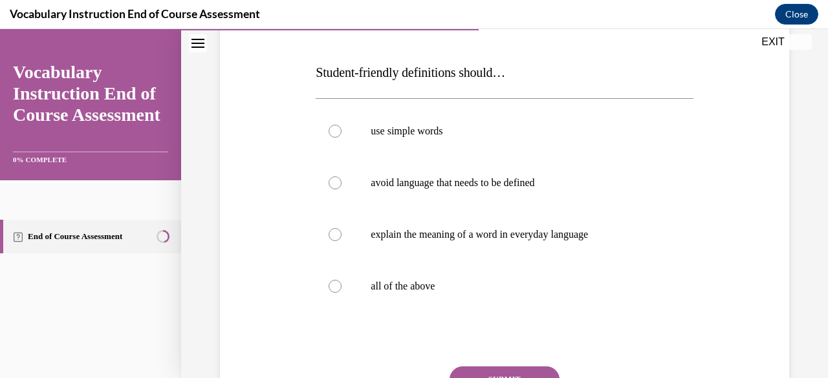
scroll to position [190, 0]
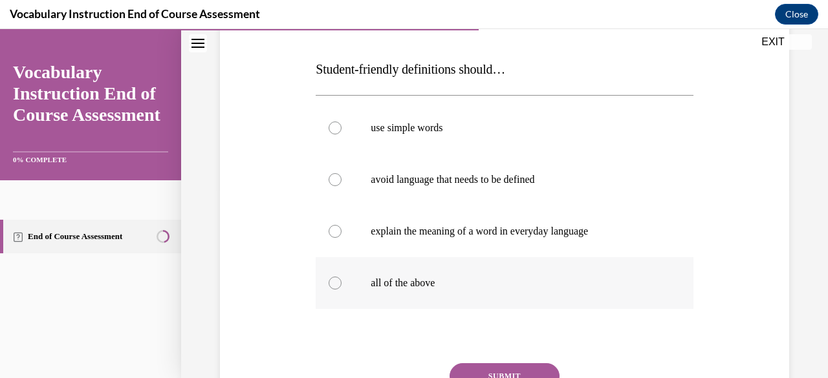
click at [498, 290] on label "all of the above" at bounding box center [504, 283] width 377 height 52
click at [342, 290] on input "all of the above" at bounding box center [335, 283] width 13 height 13
radio input "true"
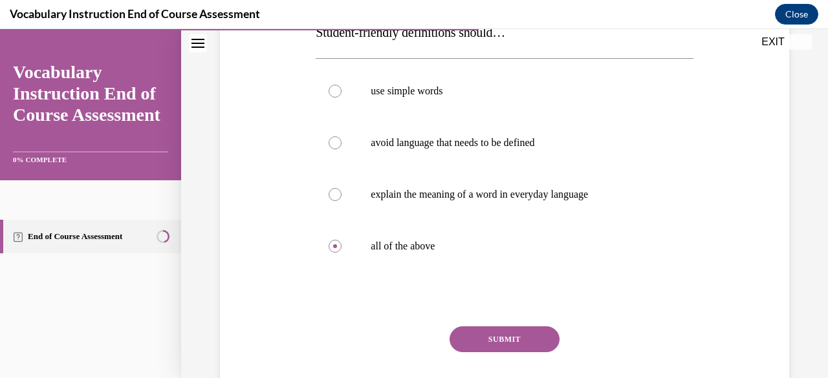
scroll to position [228, 0]
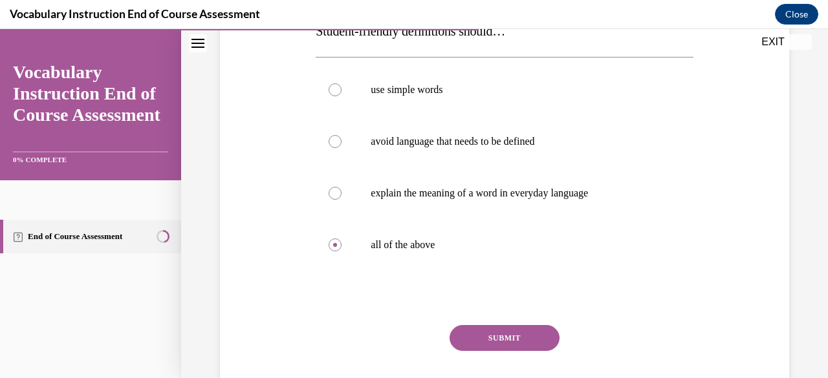
click at [512, 355] on div "SUBMIT" at bounding box center [504, 357] width 377 height 65
click at [509, 332] on button "SUBMIT" at bounding box center [505, 338] width 110 height 26
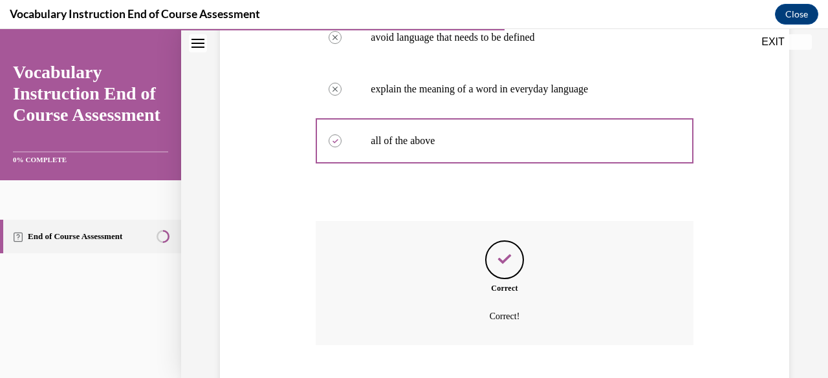
scroll to position [411, 0]
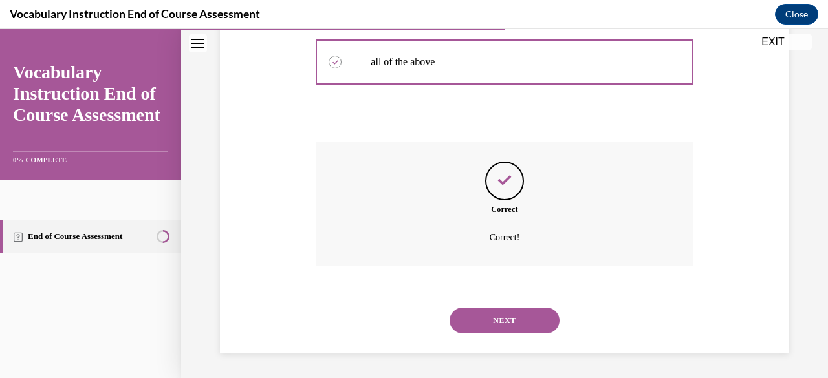
click at [509, 332] on button "NEXT" at bounding box center [505, 321] width 110 height 26
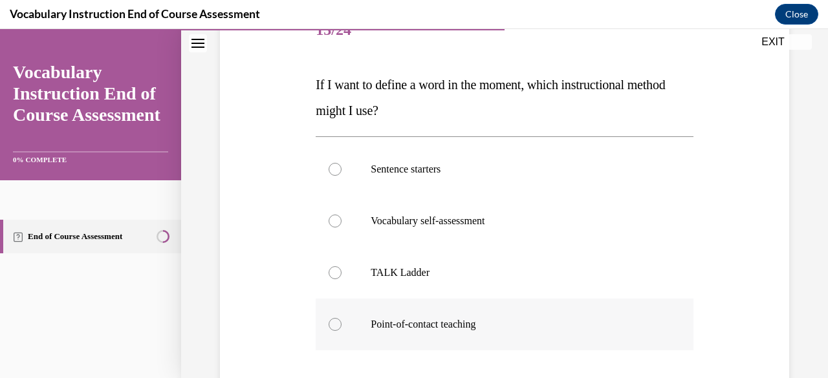
scroll to position [177, 0]
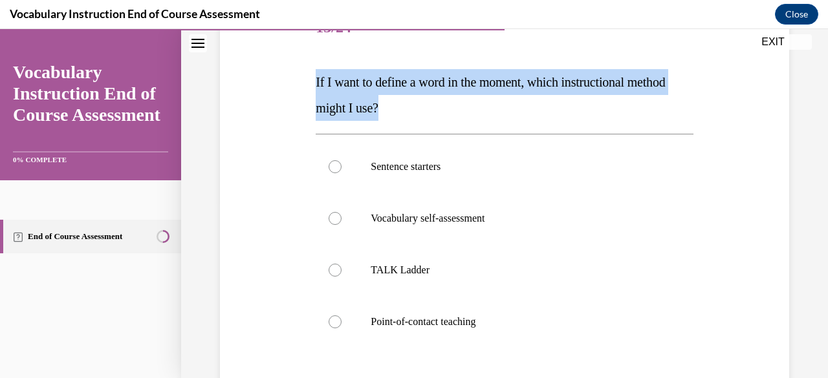
drag, startPoint x: 439, startPoint y: 120, endPoint x: 294, endPoint y: 83, distance: 149.5
click at [294, 83] on div "Question 13/24 If I want to define a word in the moment, which instructional me…" at bounding box center [505, 236] width 576 height 545
copy span "If I want to define a word in the moment, which instructional method might I us…"
click at [437, 320] on p "Point-of-contact teaching" at bounding box center [516, 322] width 290 height 13
click at [342, 320] on input "Point-of-contact teaching" at bounding box center [335, 322] width 13 height 13
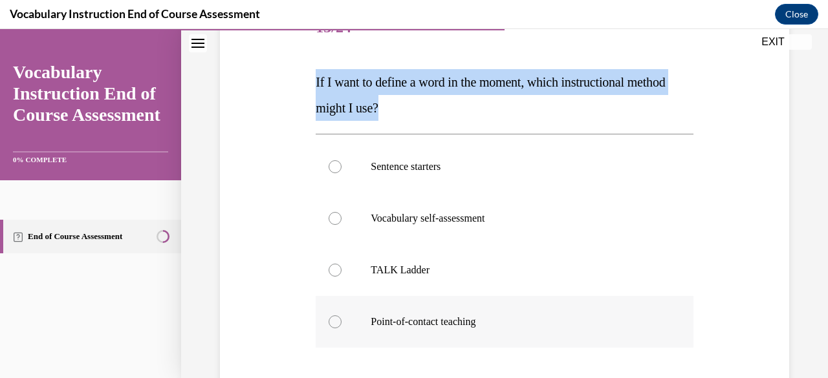
radio input "true"
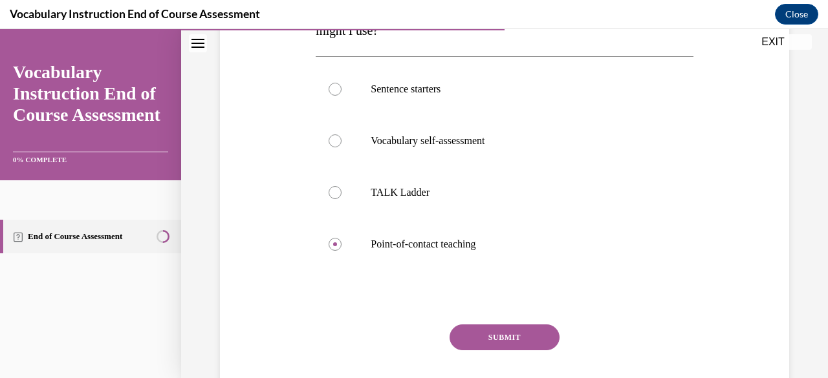
click at [475, 349] on button "SUBMIT" at bounding box center [505, 338] width 110 height 26
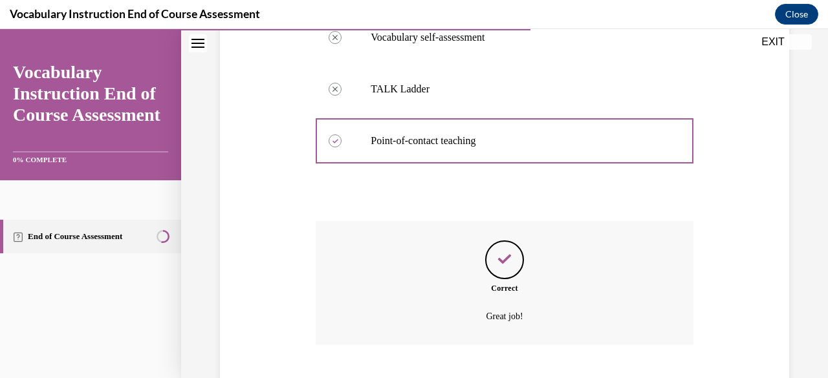
scroll to position [437, 0]
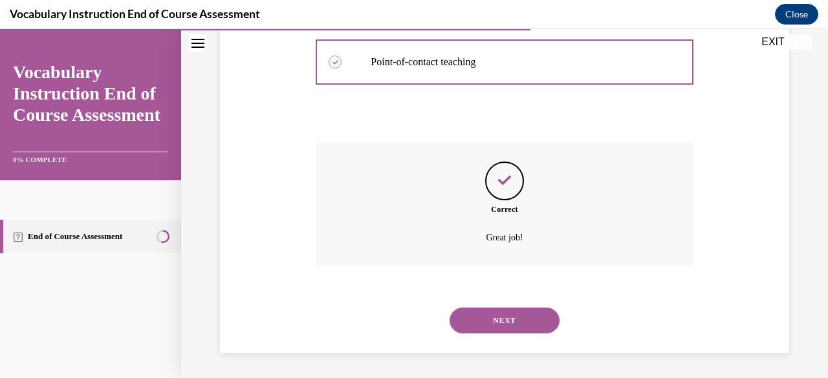
click at [487, 319] on button "NEXT" at bounding box center [505, 321] width 110 height 26
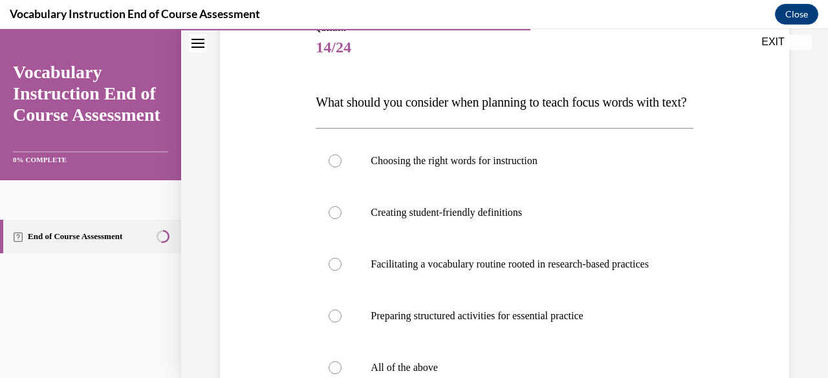
scroll to position [158, 0]
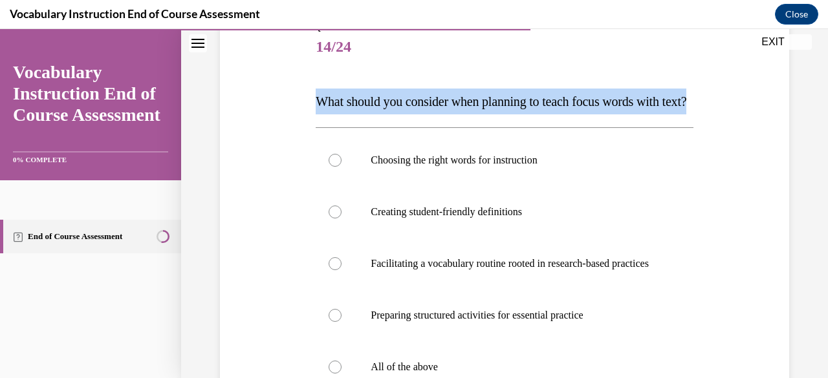
drag, startPoint x: 369, startPoint y: 130, endPoint x: 292, endPoint y: 96, distance: 83.7
click at [292, 96] on div "Question 14/24 What should you consider when planning to teach focus words with…" at bounding box center [505, 268] width 576 height 571
copy span "What should you consider when planning to teach focus words with text?"
click at [540, 115] on p "What should you consider when planning to teach focus words with text?" at bounding box center [504, 102] width 377 height 26
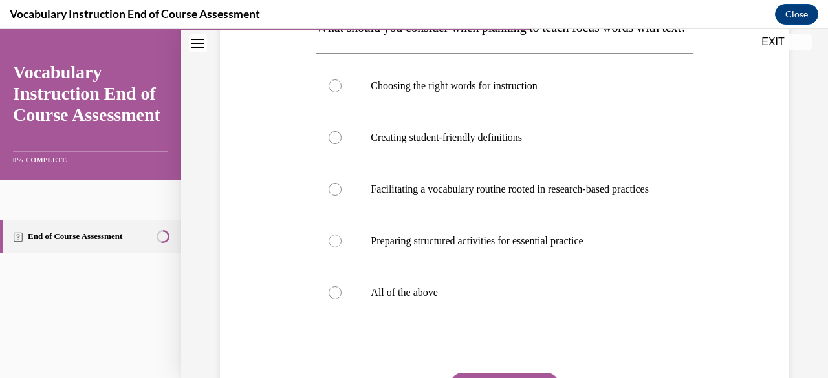
scroll to position [235, 0]
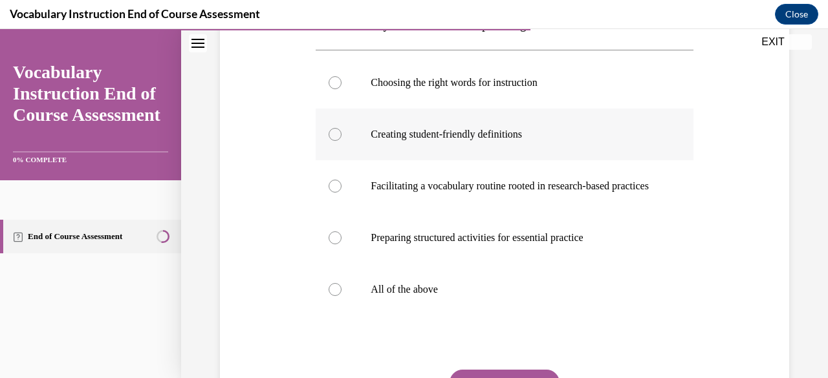
click at [527, 141] on p "Creating student-friendly definitions" at bounding box center [516, 134] width 290 height 13
click at [342, 141] on input "Creating student-friendly definitions" at bounding box center [335, 134] width 13 height 13
radio input "true"
click at [428, 316] on label "All of the above" at bounding box center [504, 290] width 377 height 52
click at [342, 296] on input "All of the above" at bounding box center [335, 289] width 13 height 13
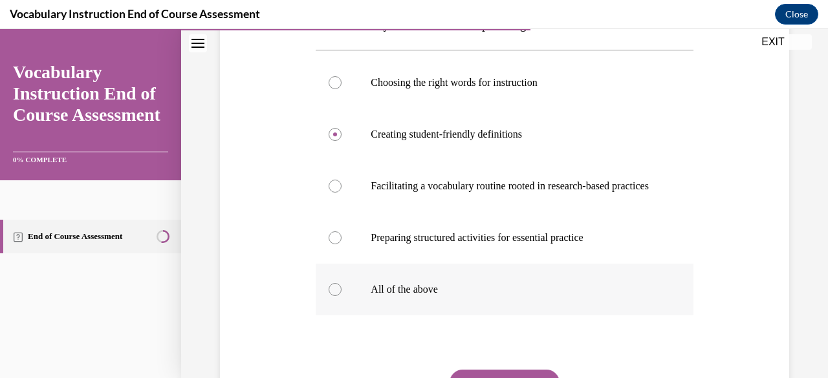
radio input "true"
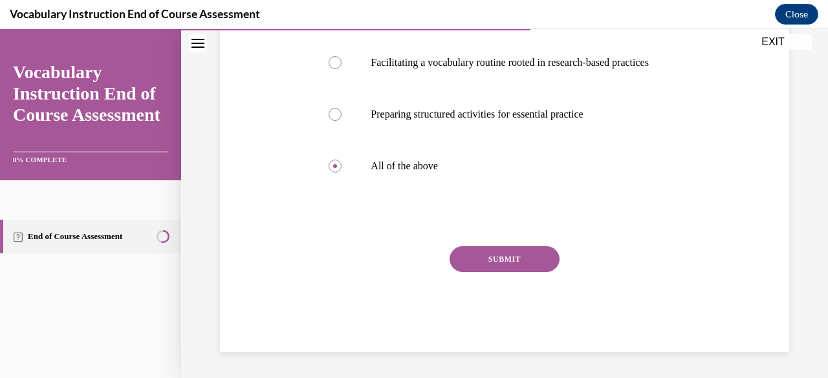
click at [536, 272] on button "SUBMIT" at bounding box center [505, 259] width 110 height 26
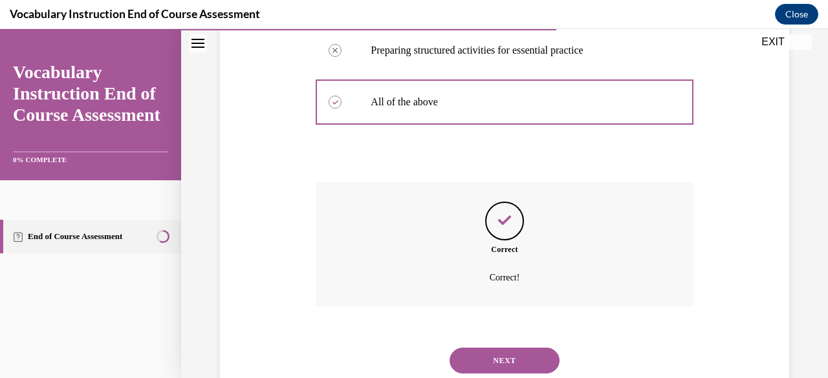
scroll to position [502, 0]
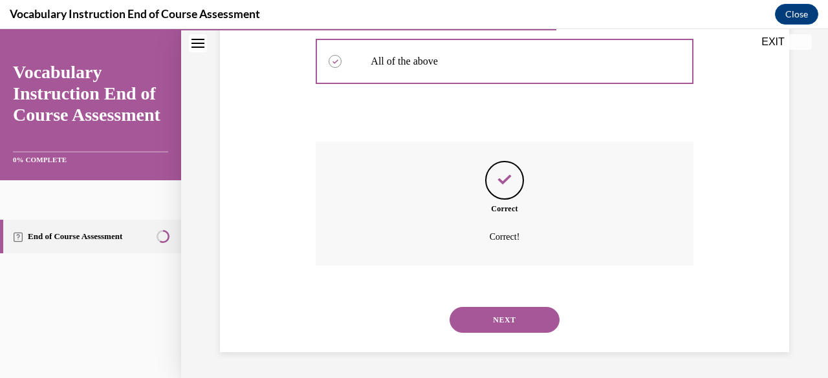
click at [519, 320] on button "NEXT" at bounding box center [505, 320] width 110 height 26
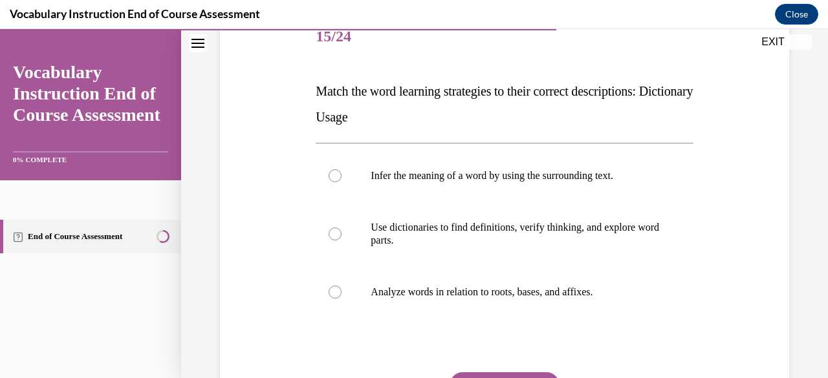
scroll to position [170, 0]
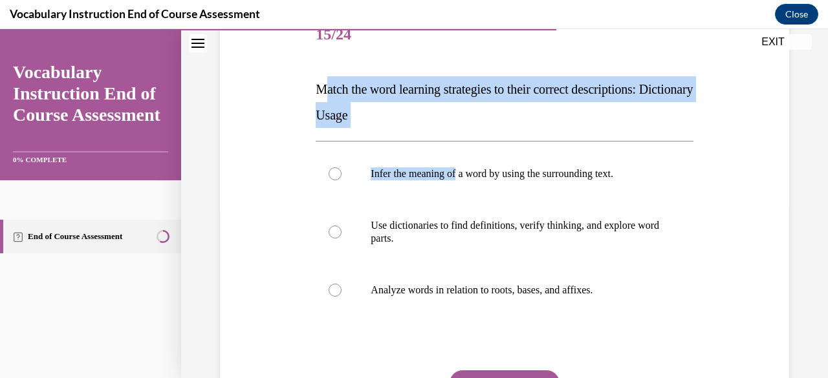
drag, startPoint x: 460, startPoint y: 131, endPoint x: 327, endPoint y: 96, distance: 137.8
click at [327, 96] on div "Question 15/24 Match the word learning strategies to their correct descriptions…" at bounding box center [504, 243] width 377 height 467
click at [327, 96] on p "Match the word learning strategies to their correct descriptions: Dictionary Us…" at bounding box center [504, 102] width 377 height 52
drag, startPoint x: 414, startPoint y: 119, endPoint x: 298, endPoint y: 87, distance: 120.7
click at [298, 87] on div "Question 15/24 Match the word learning strategies to their correct descriptions…" at bounding box center [505, 224] width 576 height 506
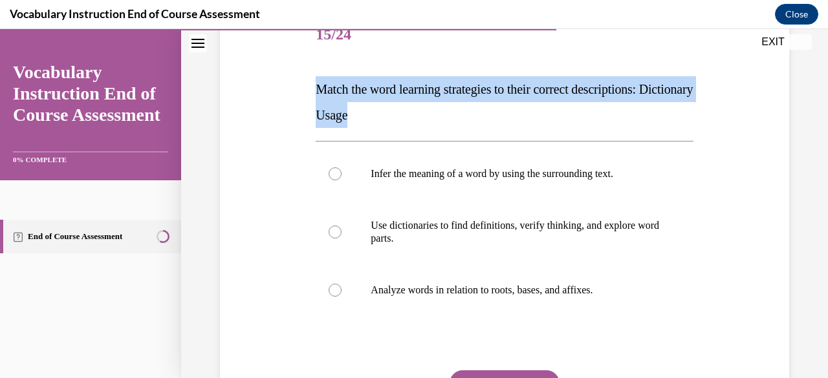
click at [461, 118] on p "Match the word learning strategies to their correct descriptions: Dictionary Us…" at bounding box center [504, 102] width 377 height 52
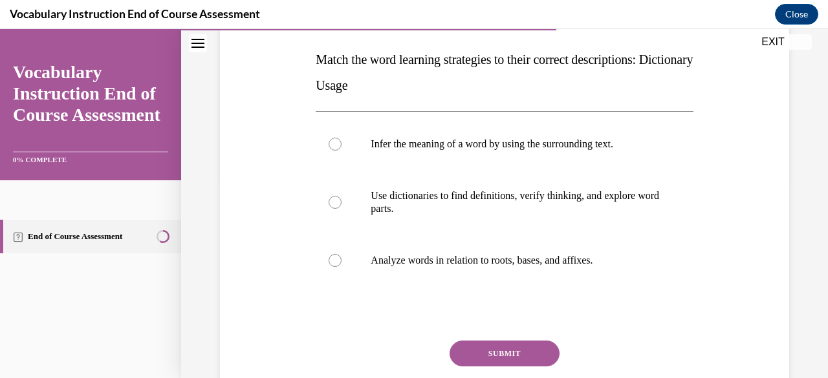
scroll to position [201, 0]
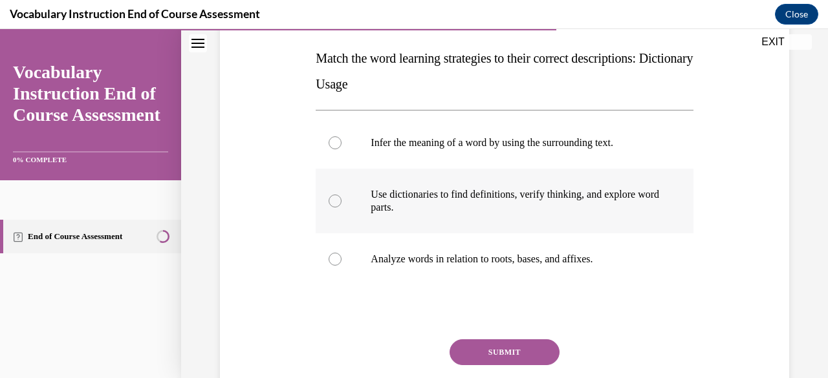
click at [452, 192] on p "Use dictionaries to find definitions, verify thinking, and explore word parts." at bounding box center [516, 201] width 290 height 26
click at [342, 195] on input "Use dictionaries to find definitions, verify thinking, and explore word parts." at bounding box center [335, 201] width 13 height 13
radio input "true"
click at [492, 342] on button "SUBMIT" at bounding box center [505, 353] width 110 height 26
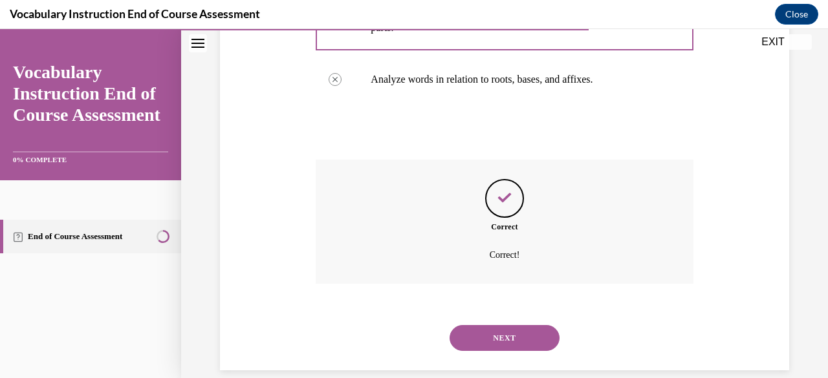
scroll to position [398, 0]
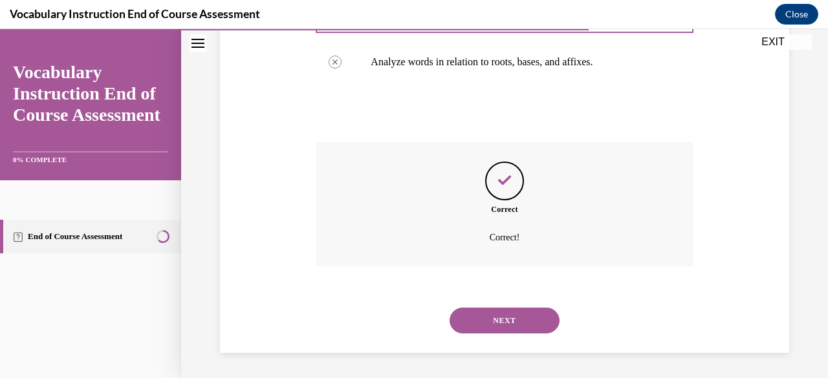
click at [508, 324] on button "NEXT" at bounding box center [505, 321] width 110 height 26
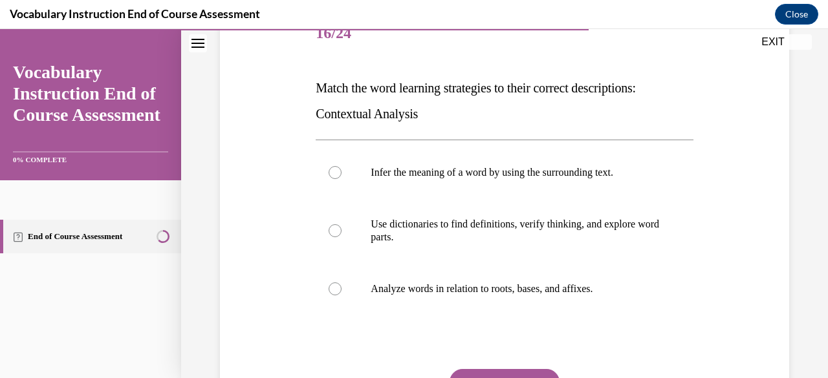
scroll to position [172, 0]
click at [633, 168] on p "Infer the meaning of a word by using the surrounding text." at bounding box center [516, 172] width 290 height 13
click at [342, 168] on input "Infer the meaning of a word by using the surrounding text." at bounding box center [335, 172] width 13 height 13
radio input "true"
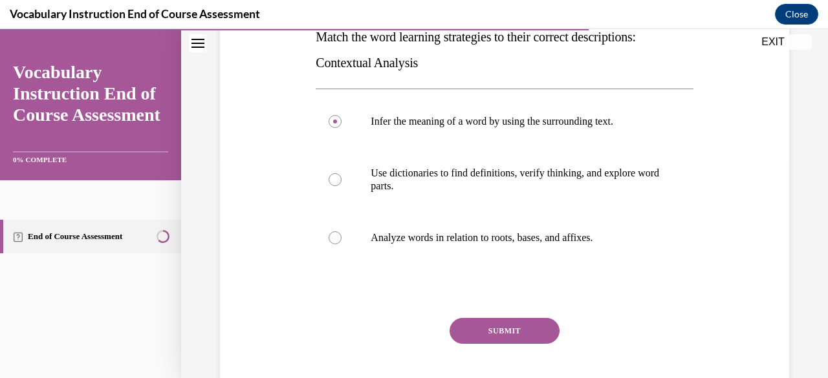
click at [524, 320] on button "SUBMIT" at bounding box center [505, 331] width 110 height 26
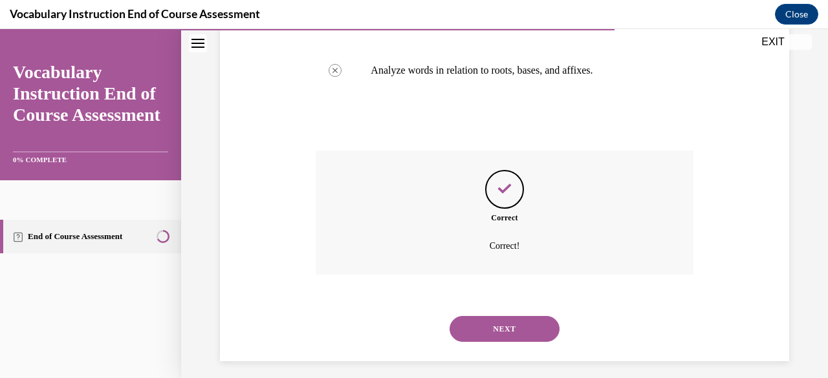
scroll to position [398, 0]
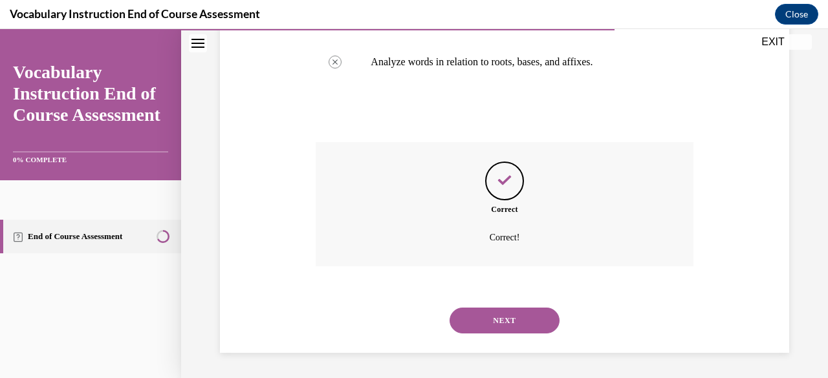
click at [518, 309] on button "NEXT" at bounding box center [505, 321] width 110 height 26
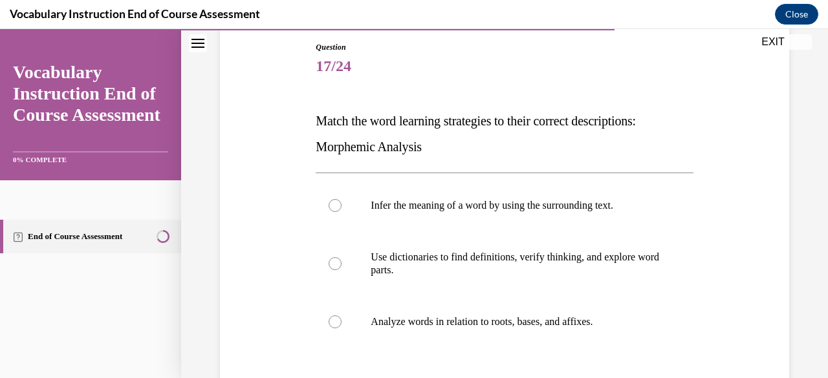
scroll to position [147, 0]
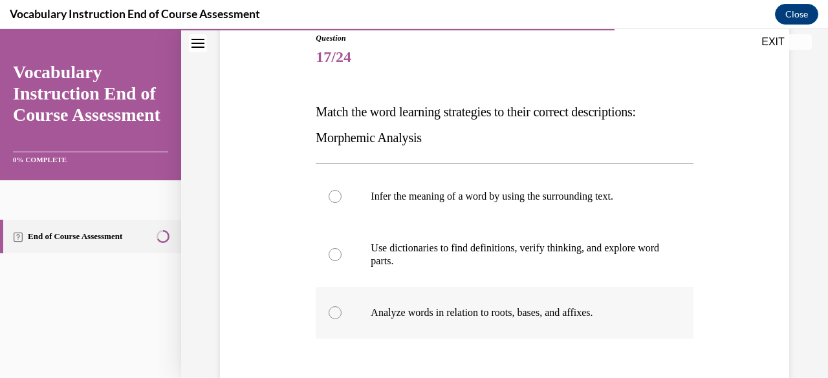
click at [567, 325] on label "Analyze words in relation to roots, bases, and affixes." at bounding box center [504, 313] width 377 height 52
click at [342, 320] on input "Analyze words in relation to roots, bases, and affixes." at bounding box center [335, 313] width 13 height 13
radio input "true"
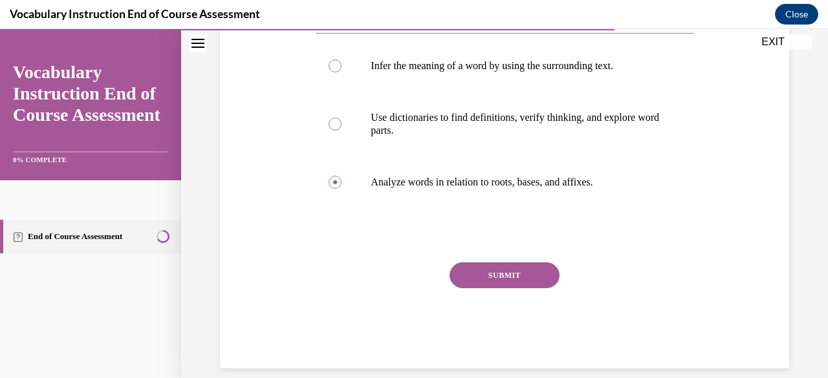
click at [522, 288] on button "SUBMIT" at bounding box center [505, 276] width 110 height 26
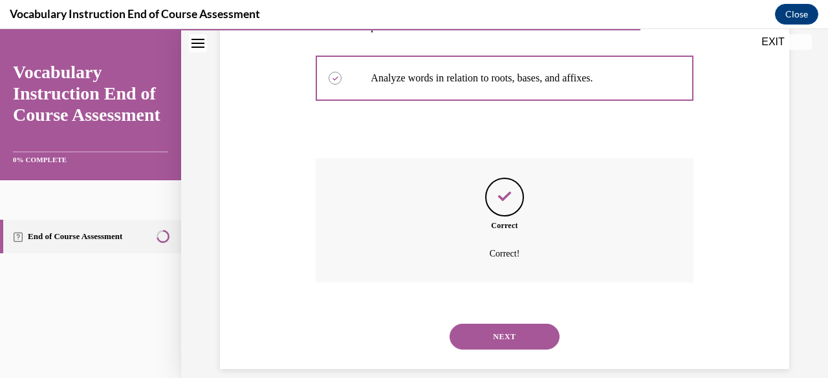
scroll to position [398, 0]
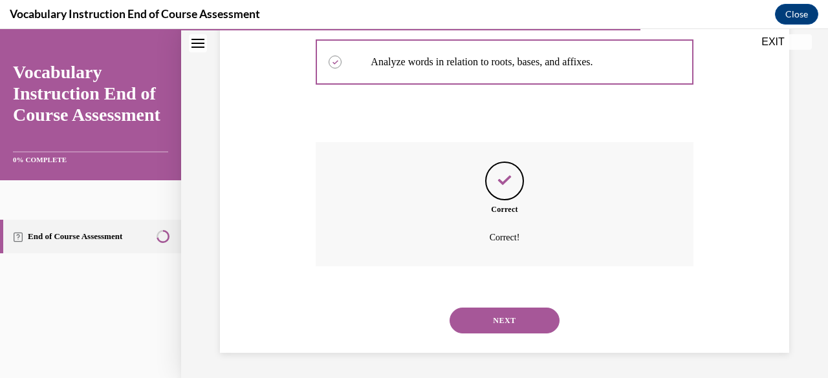
click at [519, 319] on button "NEXT" at bounding box center [505, 321] width 110 height 26
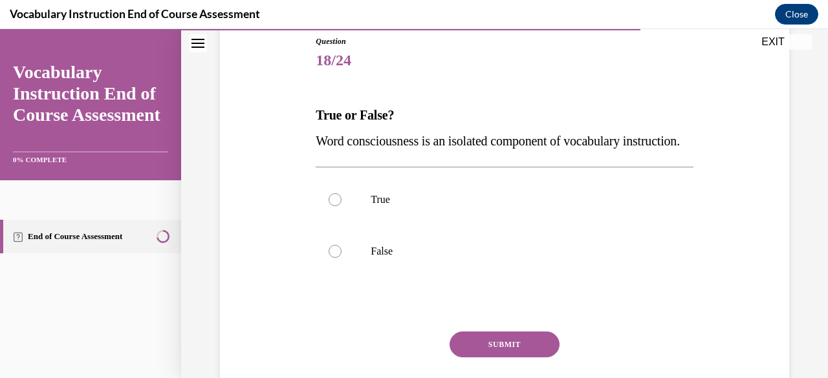
scroll to position [145, 0]
click at [627, 277] on label "False" at bounding box center [504, 251] width 377 height 52
click at [342, 257] on input "False" at bounding box center [335, 251] width 13 height 13
radio input "true"
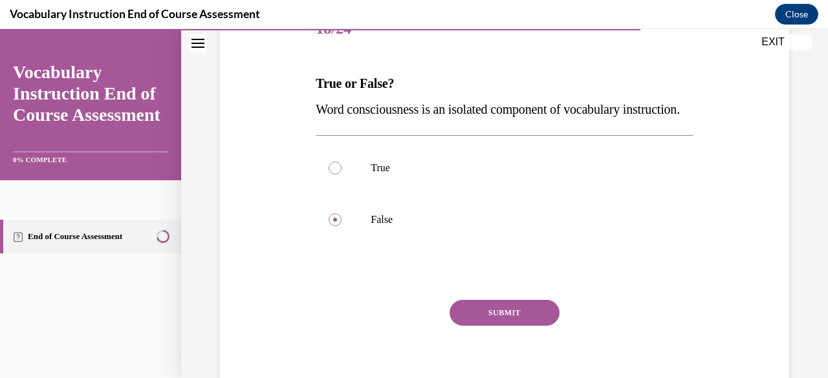
click at [528, 326] on button "SUBMIT" at bounding box center [505, 313] width 110 height 26
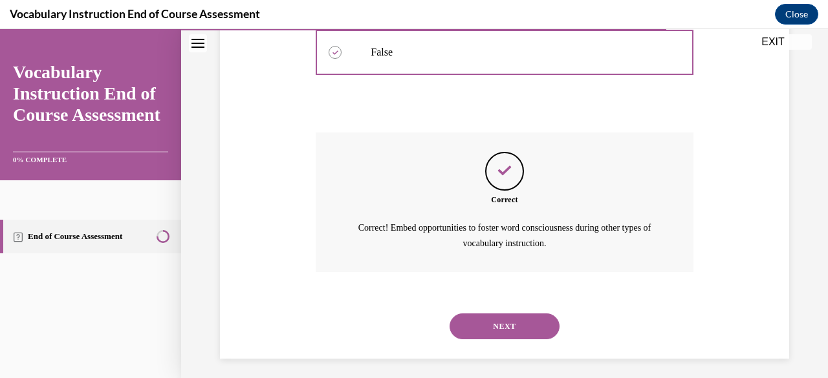
scroll to position [375, 0]
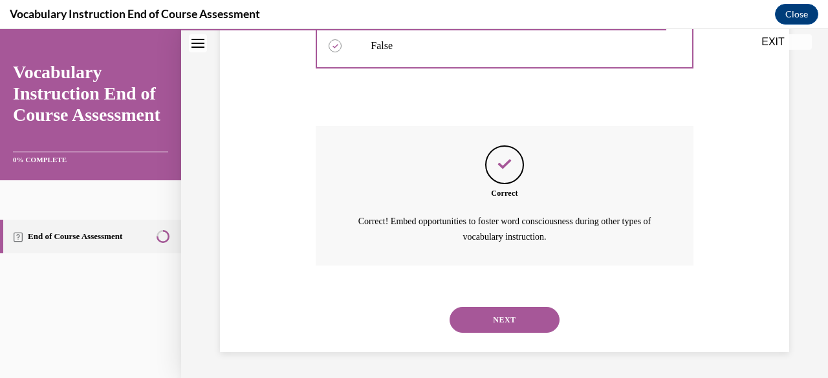
click at [545, 309] on div "NEXT" at bounding box center [504, 320] width 377 height 52
click at [532, 321] on button "NEXT" at bounding box center [505, 320] width 110 height 26
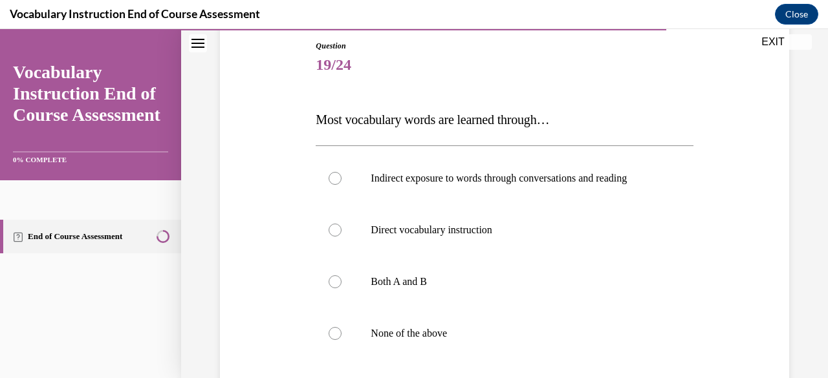
scroll to position [153, 0]
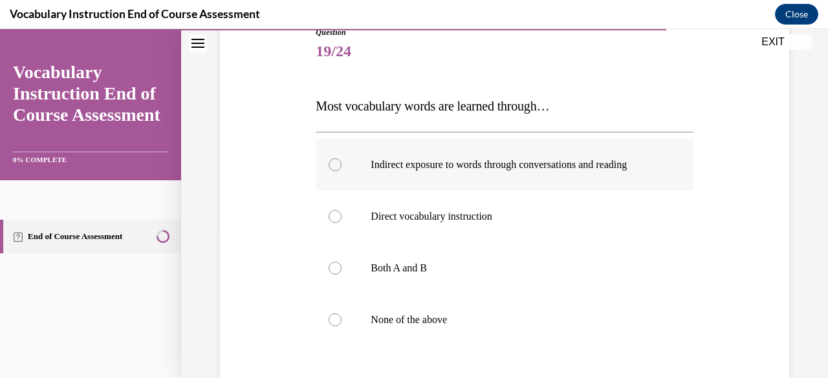
click at [534, 146] on label "Indirect exposure to words through conversations and reading" at bounding box center [504, 165] width 377 height 52
click at [342, 158] on input "Indirect exposure to words through conversations and reading" at bounding box center [335, 164] width 13 height 13
radio input "true"
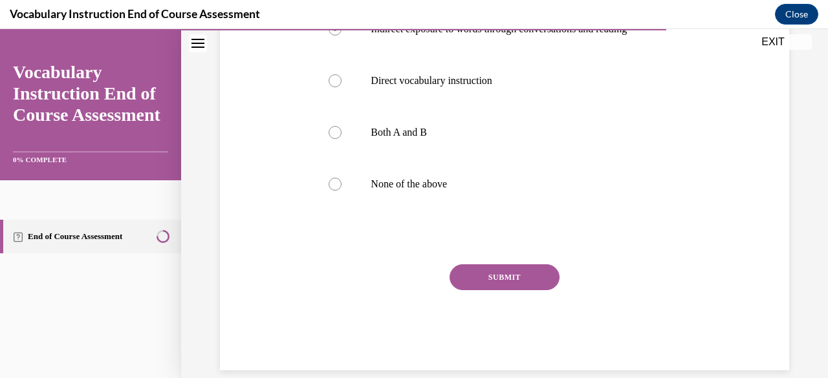
click at [530, 276] on button "SUBMIT" at bounding box center [505, 278] width 110 height 26
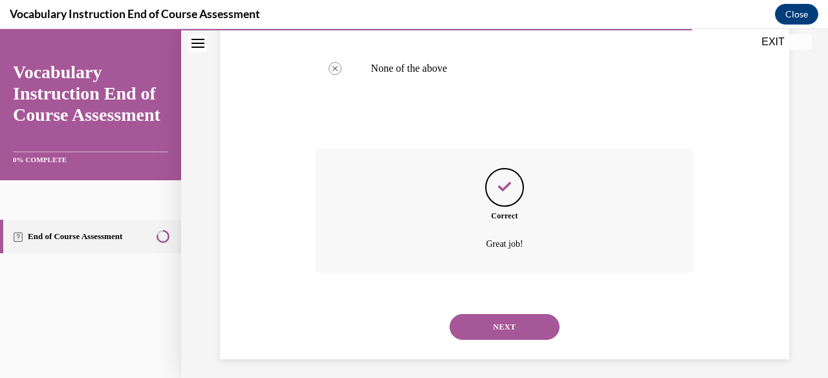
scroll to position [411, 0]
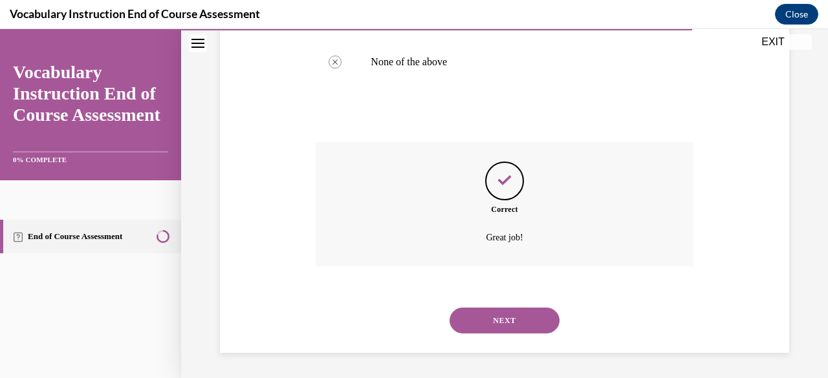
click at [525, 320] on button "NEXT" at bounding box center [505, 321] width 110 height 26
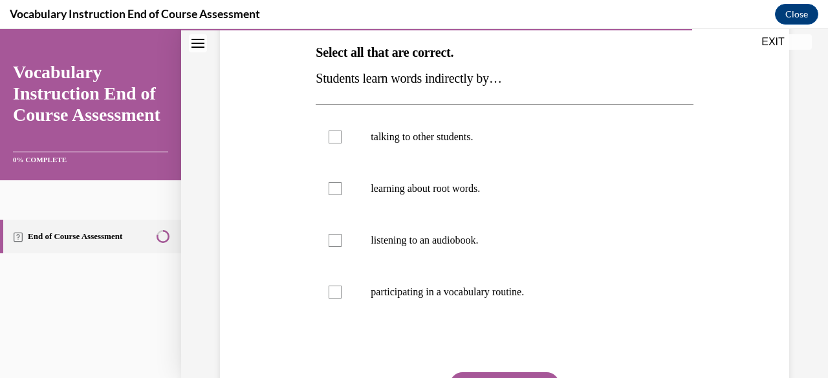
scroll to position [208, 0]
click at [336, 143] on label "talking to other students." at bounding box center [504, 137] width 377 height 52
click at [336, 143] on input "talking to other students." at bounding box center [335, 136] width 13 height 13
checkbox input "true"
click at [335, 196] on label "learning about root words." at bounding box center [504, 188] width 377 height 52
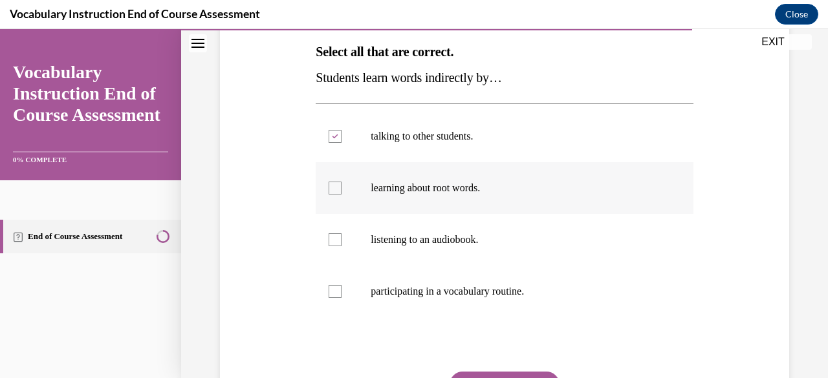
click at [335, 195] on input "learning about root words." at bounding box center [335, 188] width 13 height 13
checkbox input "true"
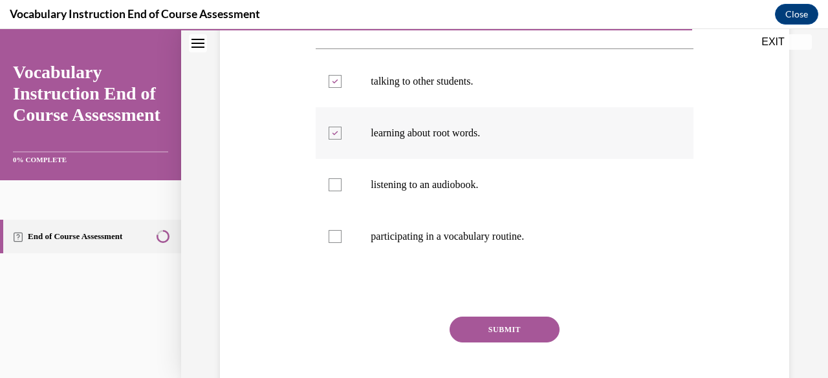
scroll to position [266, 0]
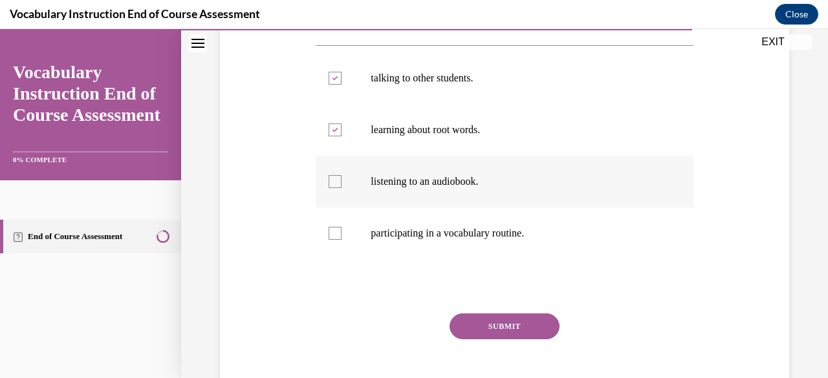
click at [330, 191] on label "listening to an audiobook." at bounding box center [504, 182] width 377 height 52
click at [330, 188] on input "listening to an audiobook." at bounding box center [335, 181] width 13 height 13
checkbox input "true"
click at [323, 226] on label "participating in a vocabulary routine." at bounding box center [504, 234] width 377 height 52
click at [329, 227] on input "participating in a vocabulary routine." at bounding box center [335, 233] width 13 height 13
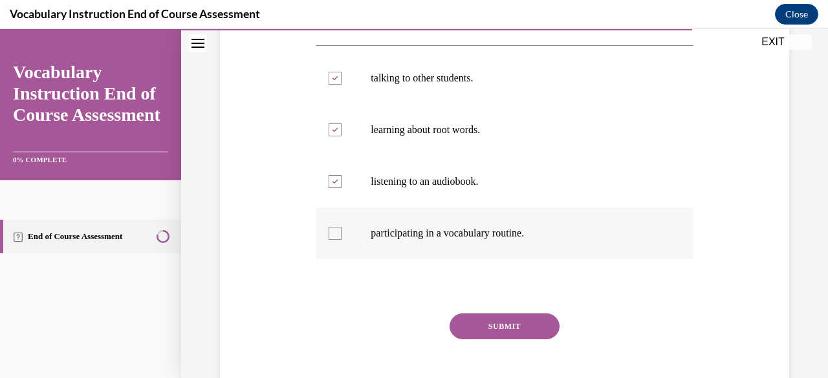
checkbox input "true"
click at [507, 331] on button "SUBMIT" at bounding box center [505, 327] width 110 height 26
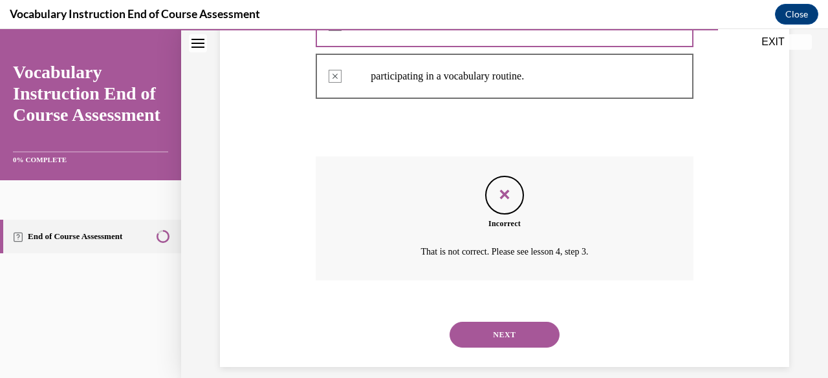
scroll to position [428, 0]
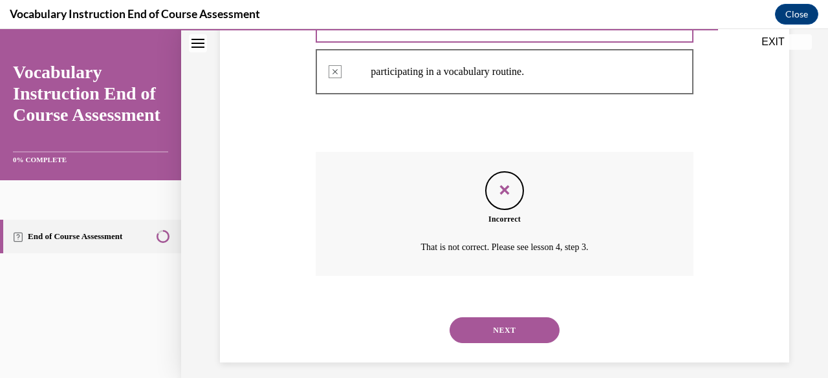
click at [487, 340] on button "NEXT" at bounding box center [505, 331] width 110 height 26
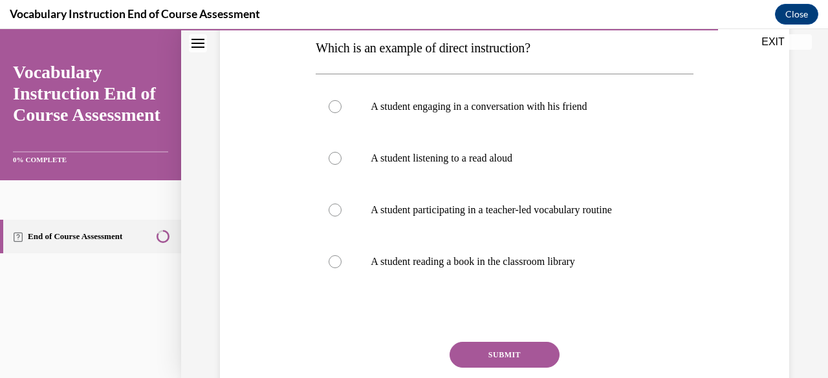
scroll to position [226, 0]
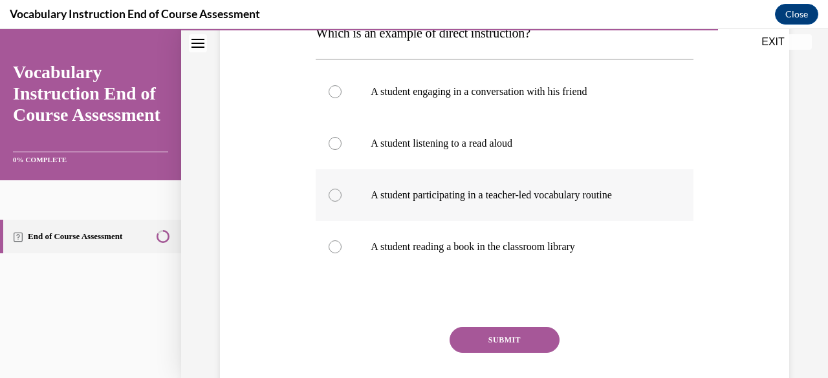
click at [334, 199] on div at bounding box center [335, 195] width 13 height 13
click at [334, 199] on input "A student participating in a teacher-led vocabulary routine" at bounding box center [335, 195] width 13 height 13
radio input "true"
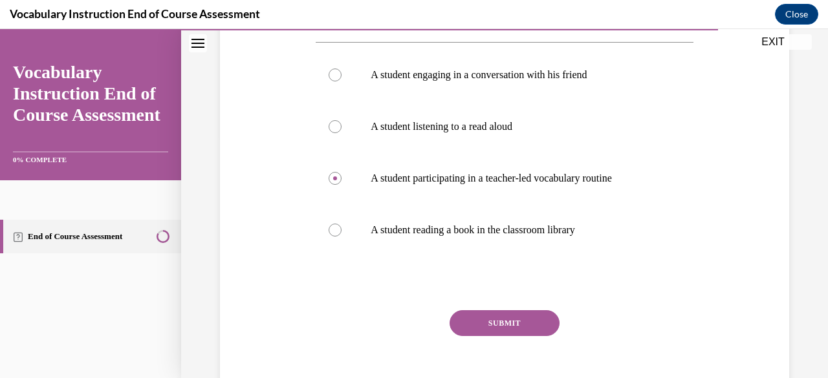
click at [502, 311] on button "SUBMIT" at bounding box center [505, 324] width 110 height 26
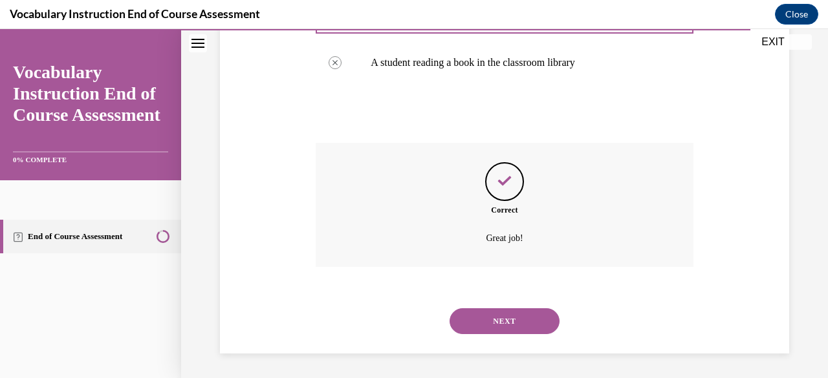
scroll to position [411, 0]
click at [501, 319] on button "NEXT" at bounding box center [505, 321] width 110 height 26
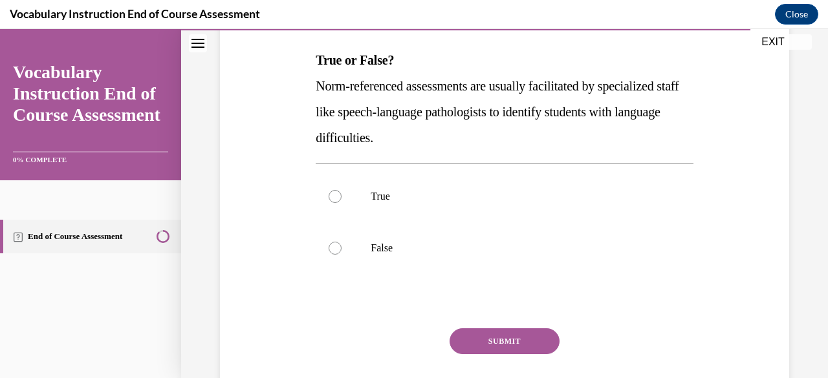
scroll to position [200, 0]
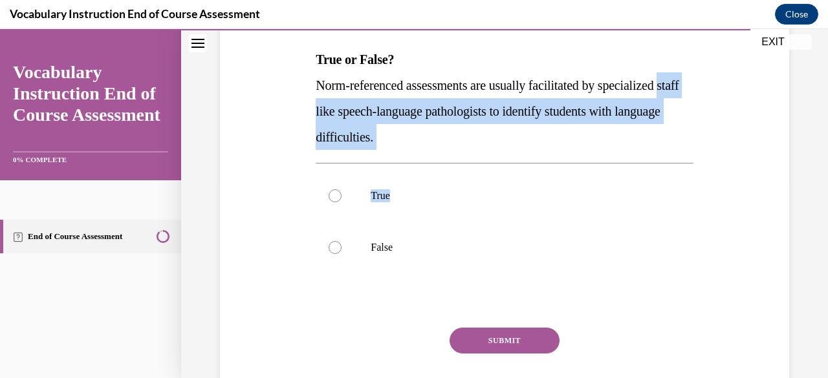
drag, startPoint x: 420, startPoint y: 150, endPoint x: 303, endPoint y: 105, distance: 124.7
click at [303, 105] on div "Question 22/24 True or False? Norm-referenced assessments are usually facilitat…" at bounding box center [505, 187] width 576 height 493
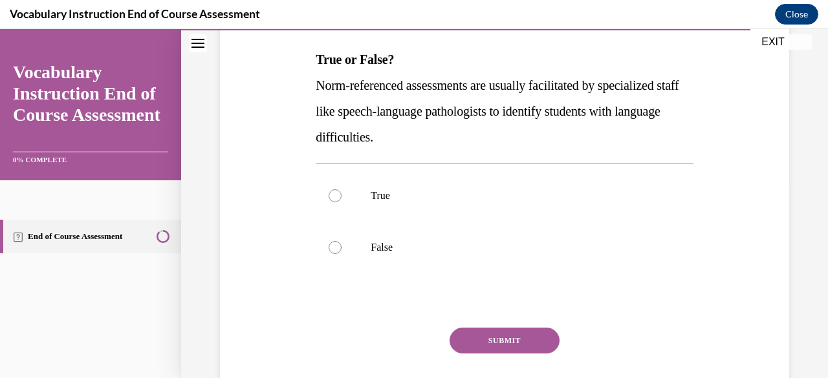
click at [443, 94] on p "Norm-referenced assessments are usually facilitated by specialized staff like s…" at bounding box center [504, 111] width 377 height 78
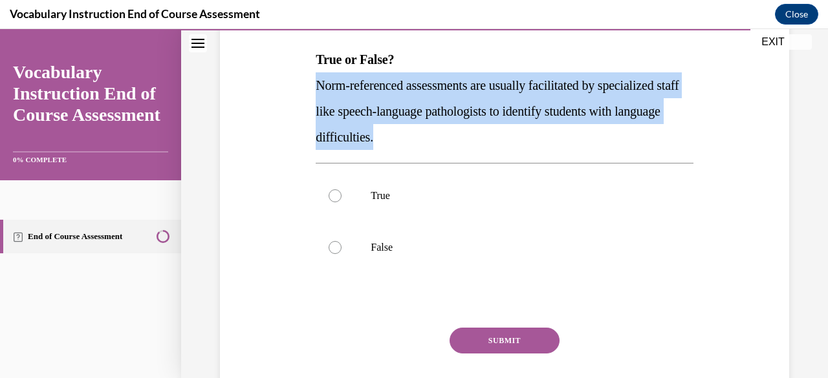
drag, startPoint x: 448, startPoint y: 135, endPoint x: 305, endPoint y: 95, distance: 148.3
click at [305, 95] on div "Question 22/24 True or False? Norm-referenced assessments are usually facilitat…" at bounding box center [505, 187] width 576 height 493
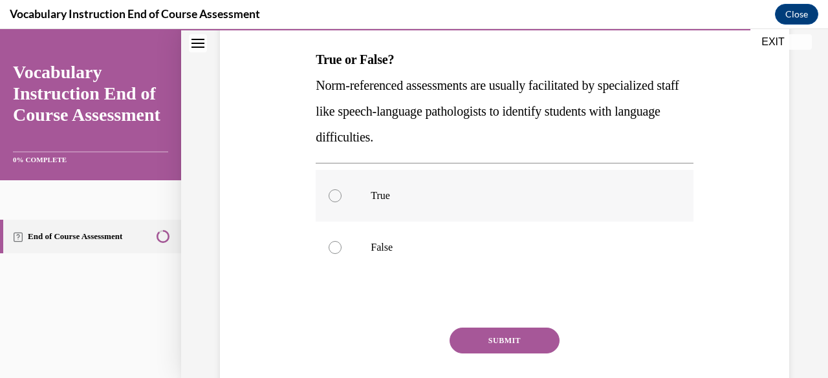
click at [440, 201] on p "True" at bounding box center [516, 196] width 290 height 13
click at [342, 201] on input "True" at bounding box center [335, 196] width 13 height 13
radio input "true"
click at [505, 345] on button "SUBMIT" at bounding box center [505, 341] width 110 height 26
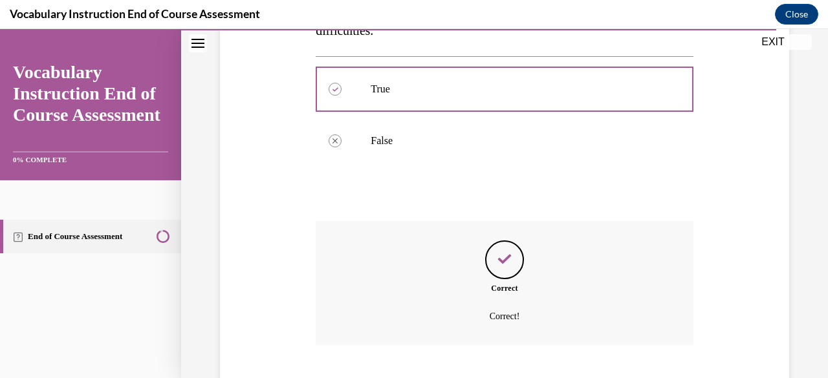
scroll to position [386, 0]
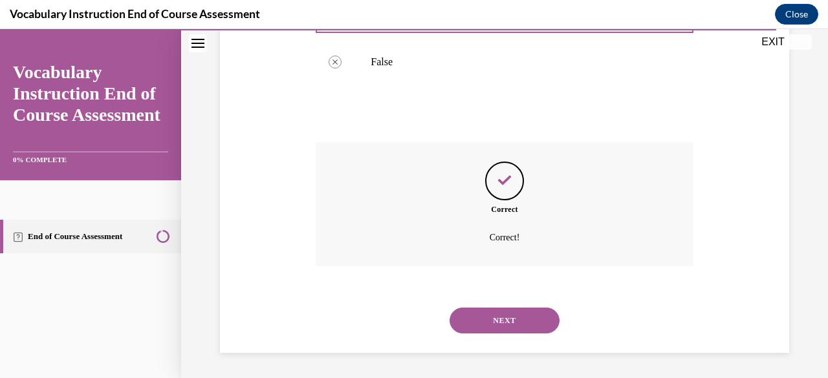
click at [506, 315] on button "NEXT" at bounding box center [505, 321] width 110 height 26
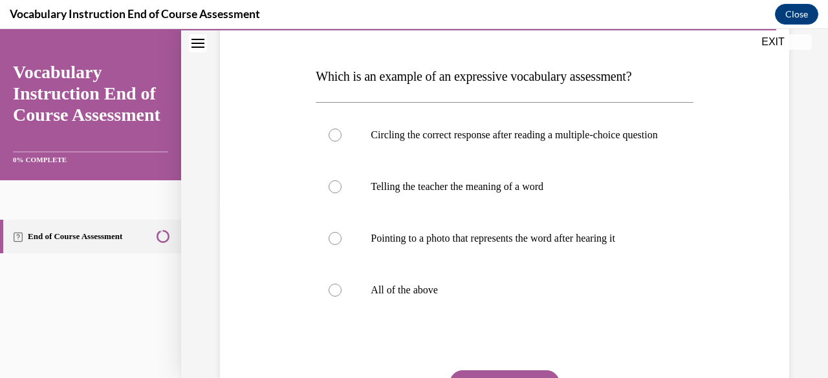
scroll to position [188, 0]
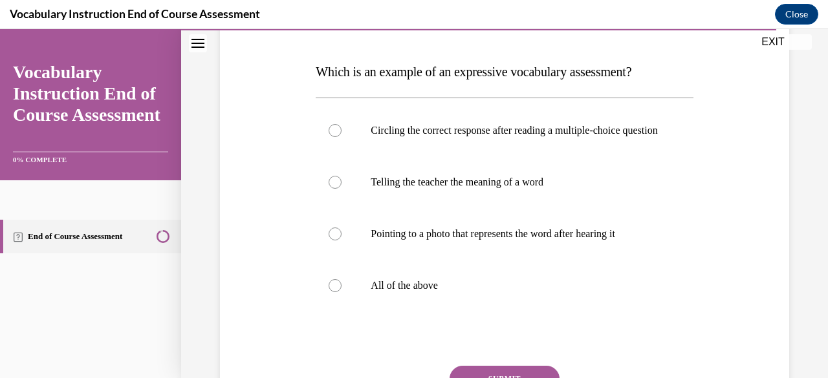
click at [476, 78] on span "Which is an example of an expressive vocabulary assessment?" at bounding box center [474, 72] width 316 height 14
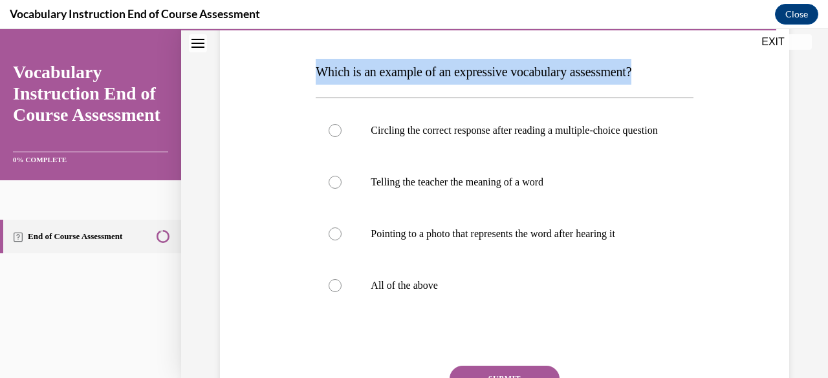
click at [476, 78] on span "Which is an example of an expressive vocabulary assessment?" at bounding box center [474, 72] width 316 height 14
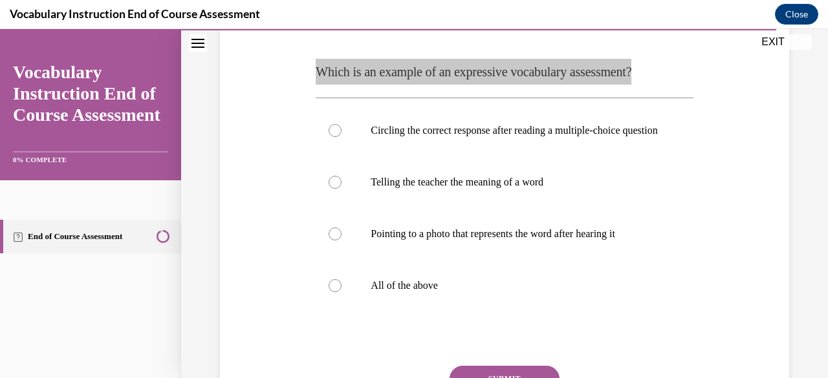
click at [543, 19] on div "Vocabulary Instruction End of Course Assessment Close" at bounding box center [414, 14] width 828 height 29
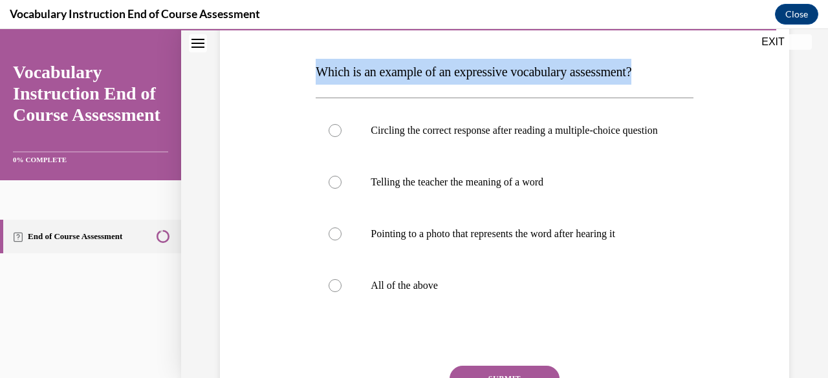
click at [543, 56] on div "Question 23/24 Which is an example of an expressive vocabulary assessment? Circ…" at bounding box center [504, 232] width 377 height 480
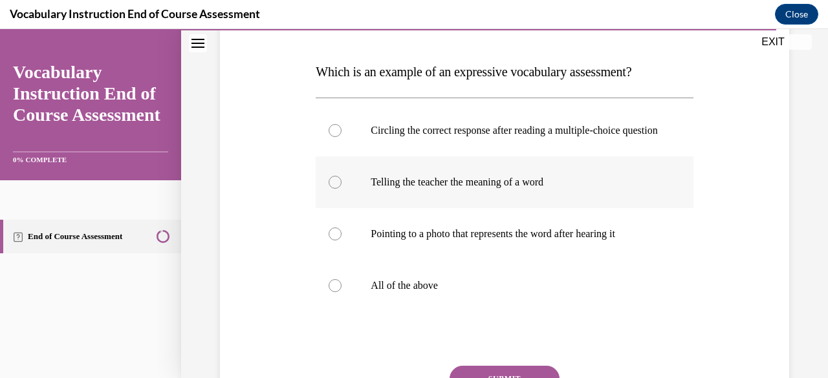
click at [495, 189] on p "Telling the teacher the meaning of a word" at bounding box center [516, 182] width 290 height 13
click at [342, 189] on input "Telling the teacher the meaning of a word" at bounding box center [335, 182] width 13 height 13
radio input "true"
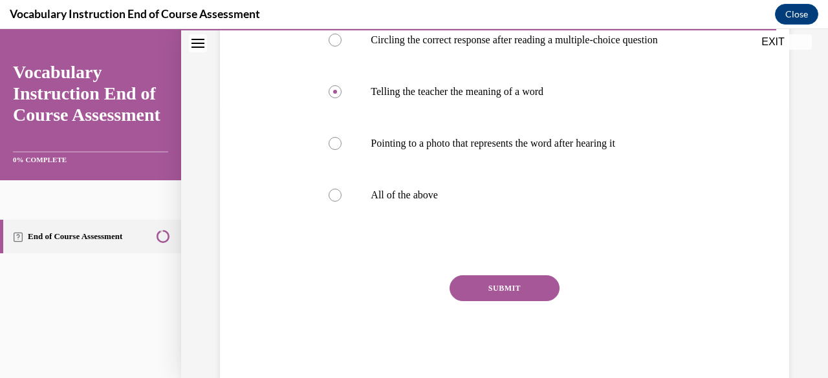
click at [510, 301] on button "SUBMIT" at bounding box center [505, 289] width 110 height 26
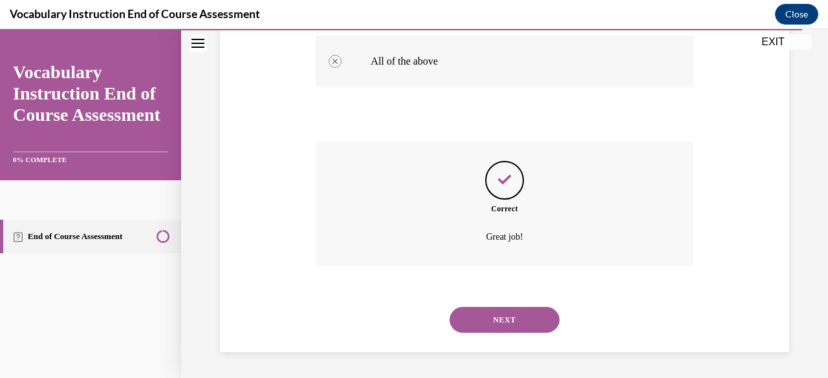
scroll to position [424, 0]
click at [497, 322] on button "NEXT" at bounding box center [505, 320] width 110 height 26
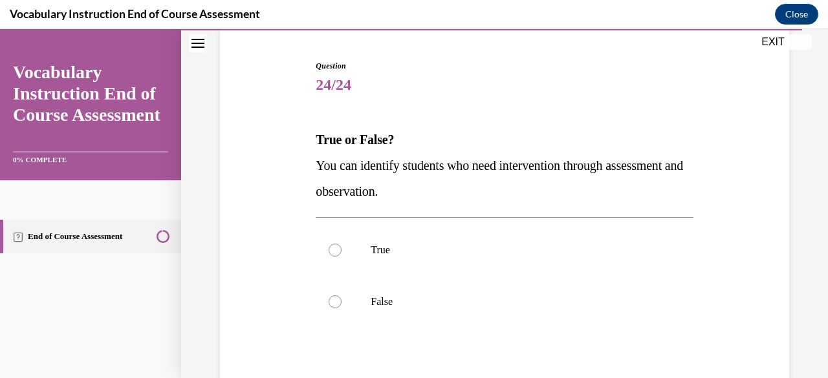
scroll to position [131, 0]
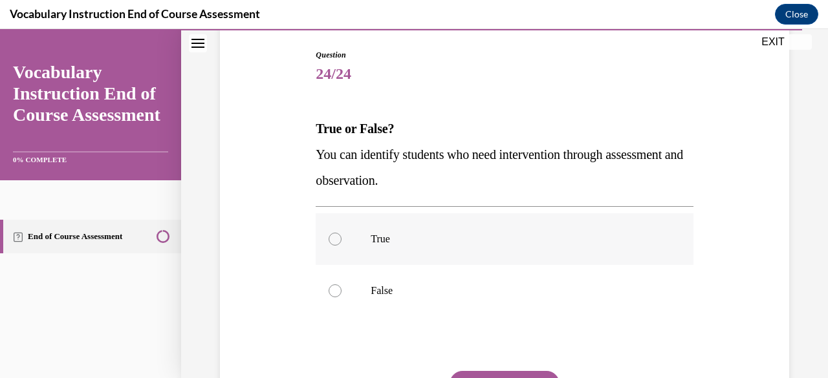
click at [477, 230] on label "True" at bounding box center [504, 239] width 377 height 52
click at [342, 233] on input "True" at bounding box center [335, 239] width 13 height 13
radio input "true"
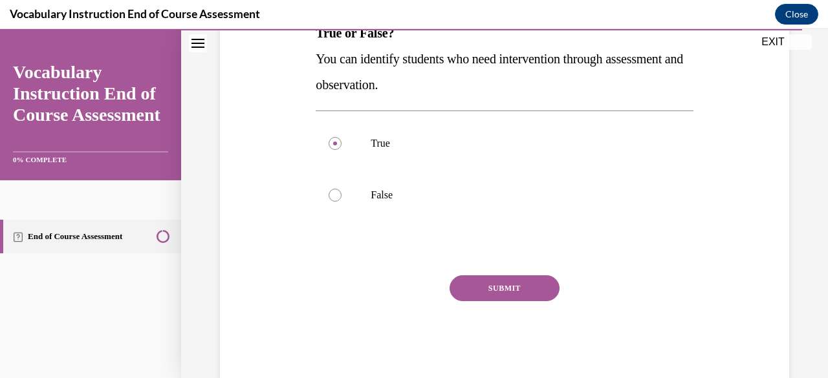
click at [502, 300] on button "SUBMIT" at bounding box center [505, 289] width 110 height 26
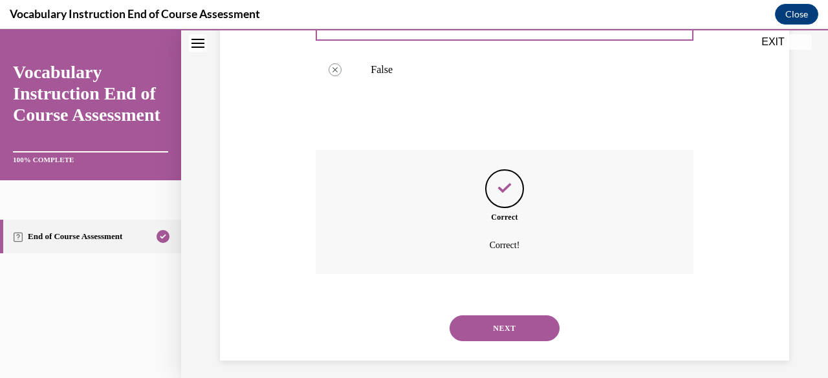
scroll to position [360, 0]
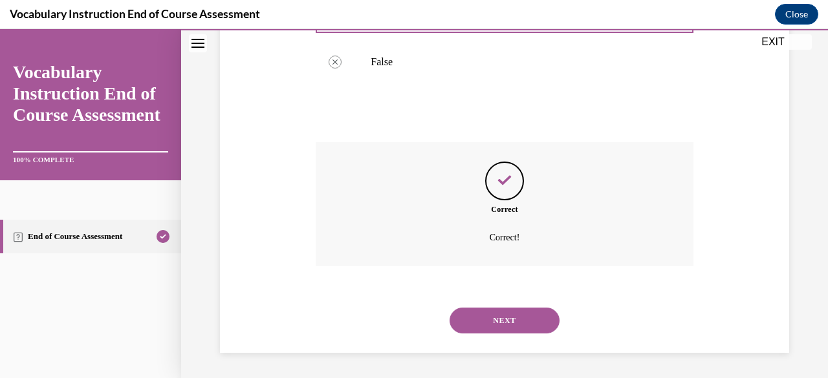
click at [501, 320] on button "NEXT" at bounding box center [505, 321] width 110 height 26
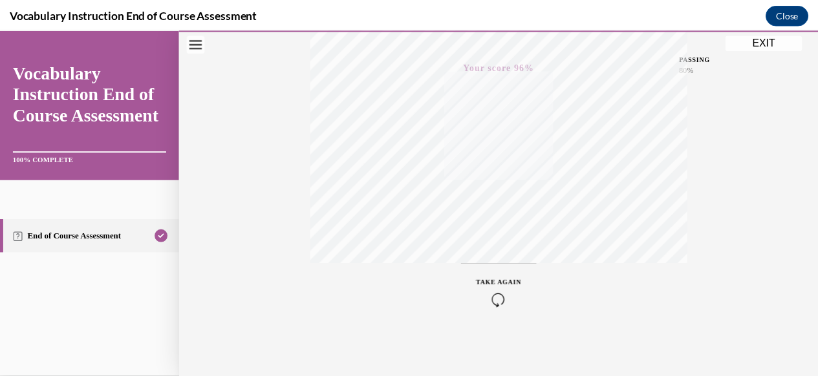
scroll to position [313, 0]
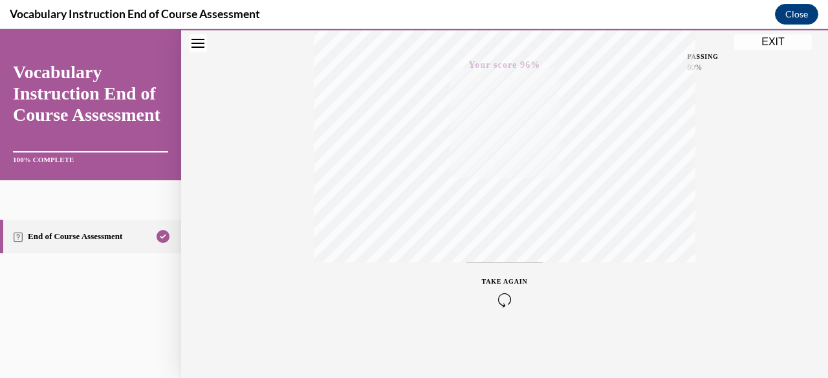
click at [769, 40] on button "EXIT" at bounding box center [773, 42] width 78 height 16
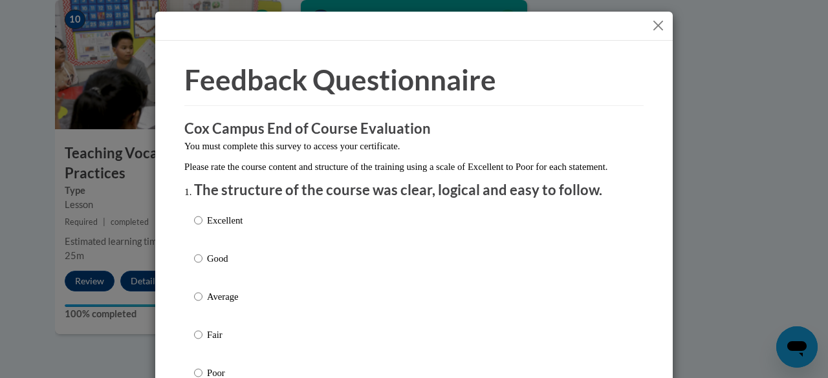
click at [651, 34] on div at bounding box center [414, 26] width 518 height 29
click at [653, 25] on button "Close" at bounding box center [658, 25] width 16 height 16
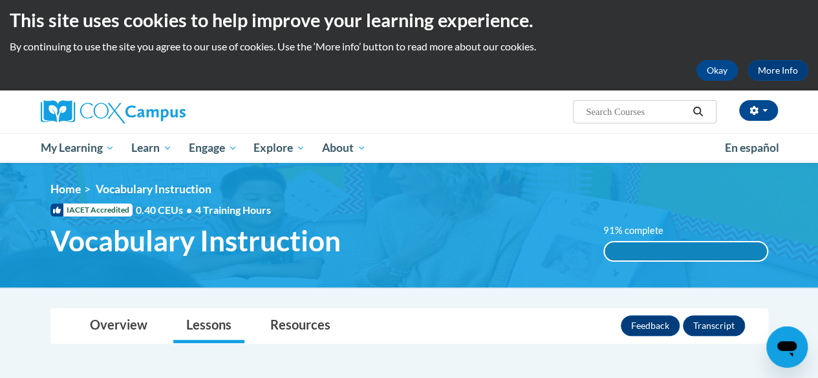
scroll to position [0, 0]
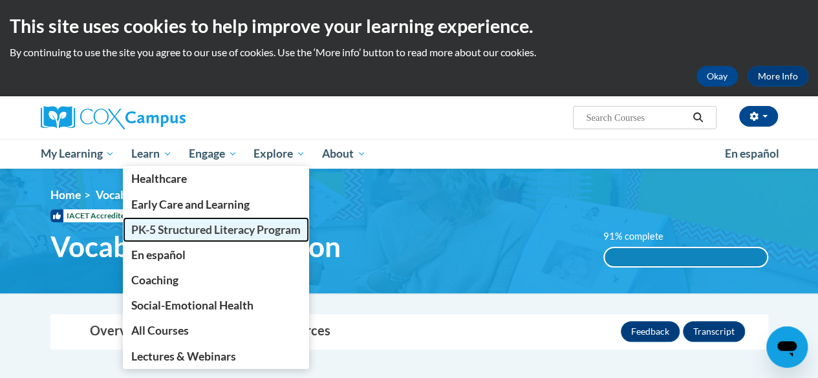
click at [179, 228] on span "PK-5 Structured Literacy Program" at bounding box center [215, 230] width 169 height 14
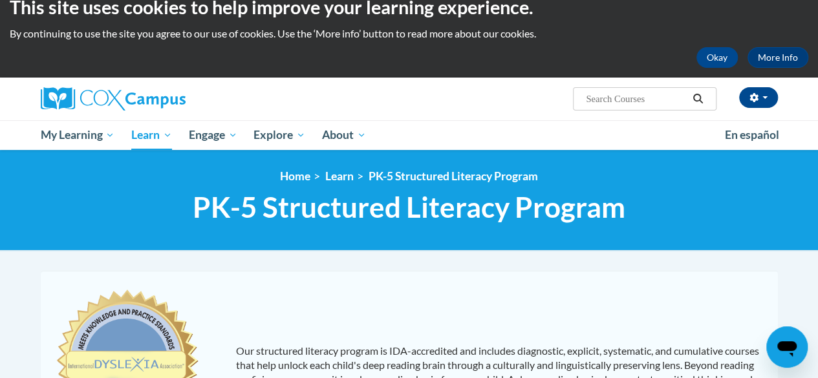
scroll to position [14, 0]
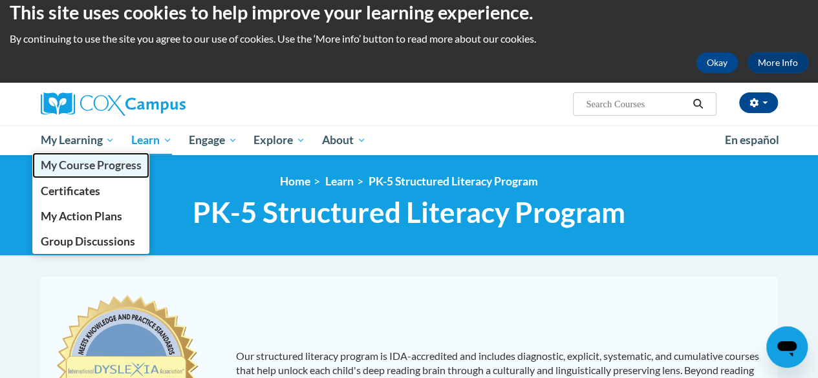
click at [89, 162] on span "My Course Progress" at bounding box center [90, 165] width 101 height 14
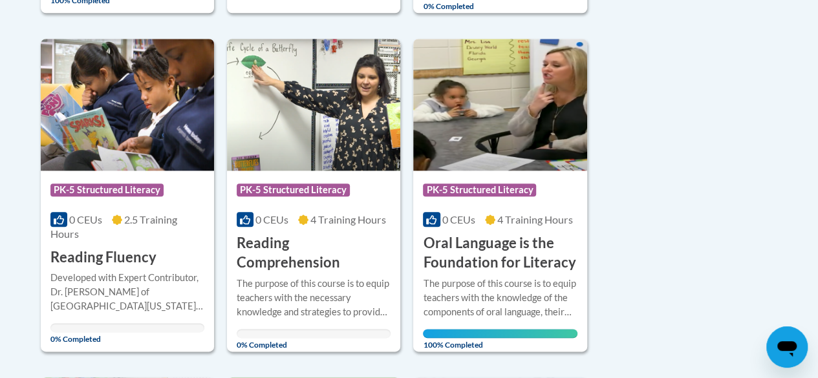
scroll to position [634, 0]
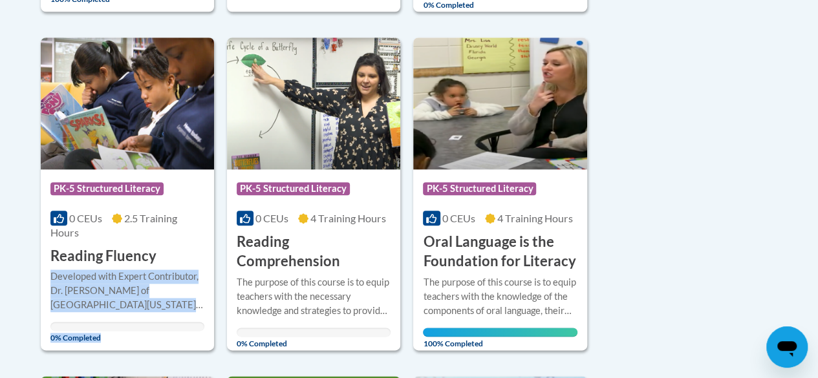
drag, startPoint x: 0, startPoint y: 0, endPoint x: 176, endPoint y: 252, distance: 307.6
click at [176, 252] on div "Course Category: PK-5 Structured Literacy 0 CEUs 1.5 Training Hours COURSE Teac…" at bounding box center [315, 383] width 549 height 1371
click at [170, 148] on img at bounding box center [127, 104] width 173 height 132
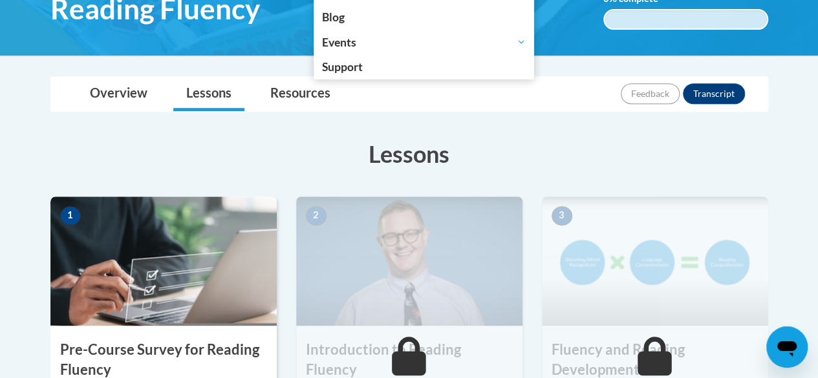
scroll to position [242, 0]
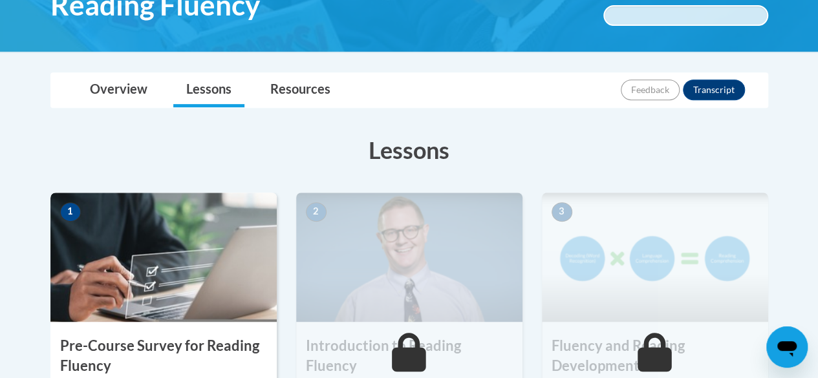
click at [233, 267] on img at bounding box center [163, 257] width 226 height 129
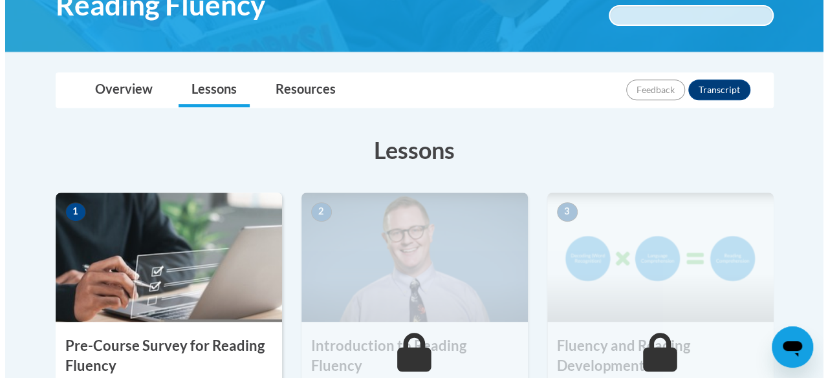
scroll to position [415, 0]
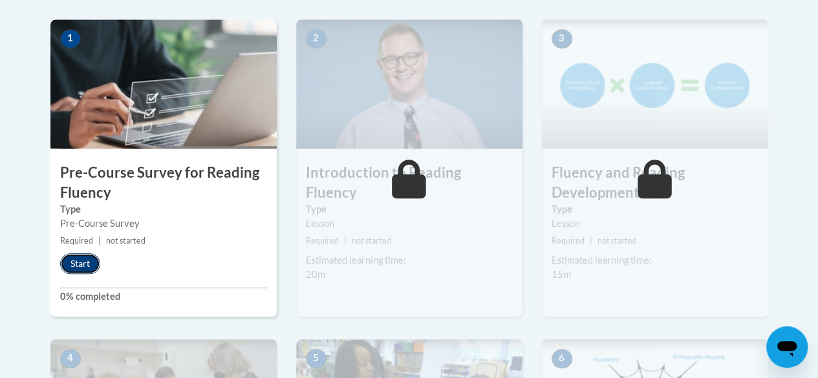
click at [75, 267] on button "Start" at bounding box center [80, 264] width 40 height 21
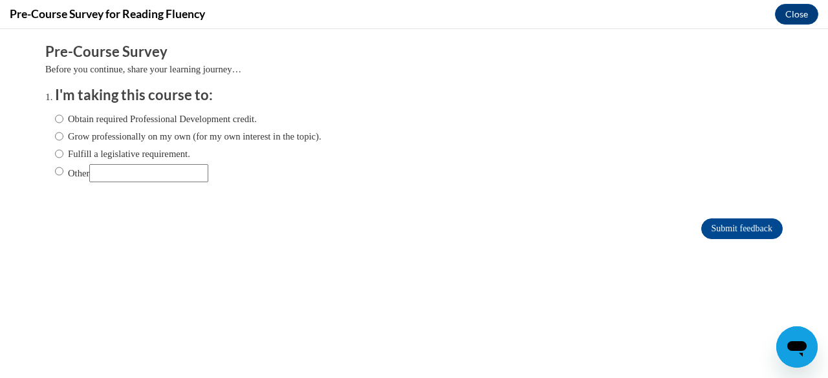
scroll to position [0, 0]
click at [120, 162] on div "Obtain required Professional Development credit. Grow professionally on my own …" at bounding box center [188, 146] width 267 height 83
click at [125, 149] on label "Fulfill a legislative requirement." at bounding box center [122, 154] width 135 height 14
click at [63, 149] on input "Fulfill a legislative requirement." at bounding box center [59, 154] width 8 height 14
radio input "true"
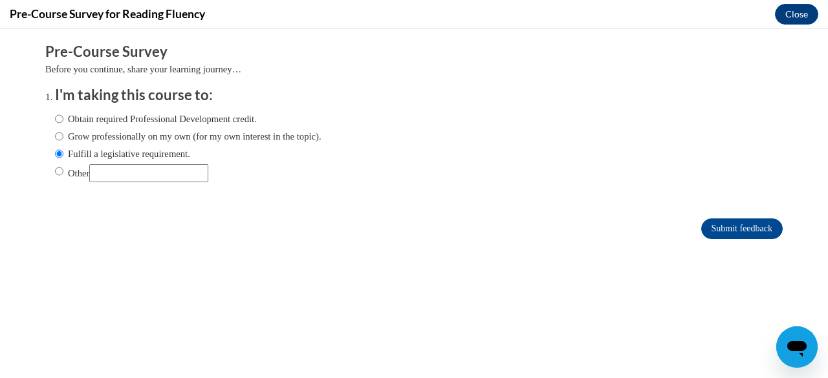
click at [724, 210] on form "Pre-Course Survey Before you continue, share your learning journey… I'm taking …" at bounding box center [413, 147] width 737 height 211
click at [719, 230] on input "Submit feedback" at bounding box center [742, 229] width 82 height 21
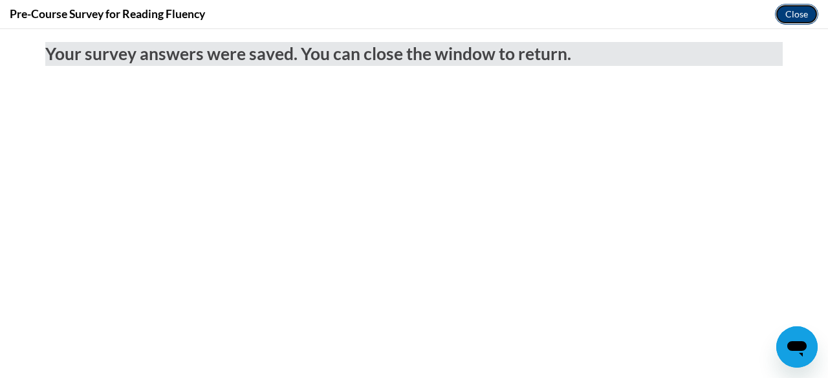
click at [807, 21] on button "Close" at bounding box center [796, 14] width 43 height 21
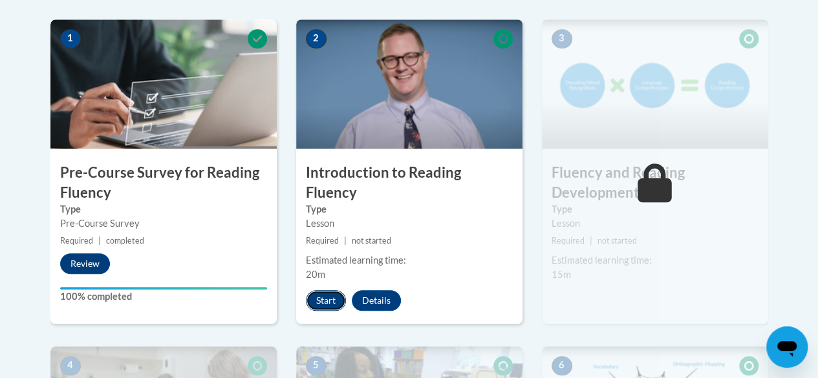
click at [331, 290] on button "Start" at bounding box center [326, 300] width 40 height 21
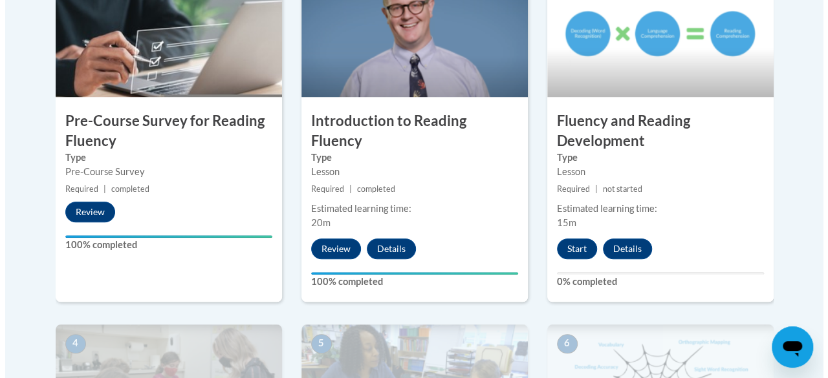
scroll to position [466, 0]
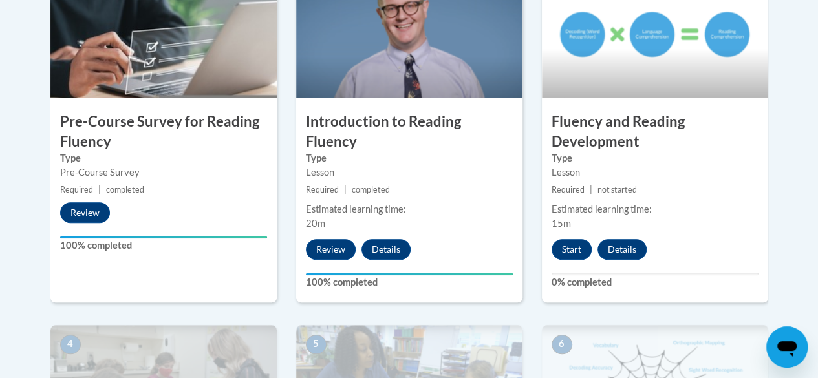
click at [591, 253] on div "Start Details Feedback" at bounding box center [602, 249] width 121 height 21
click at [577, 247] on button "Start" at bounding box center [572, 249] width 40 height 21
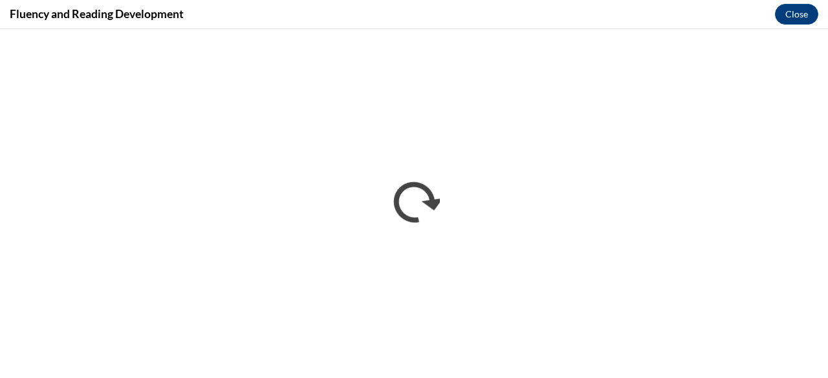
scroll to position [0, 0]
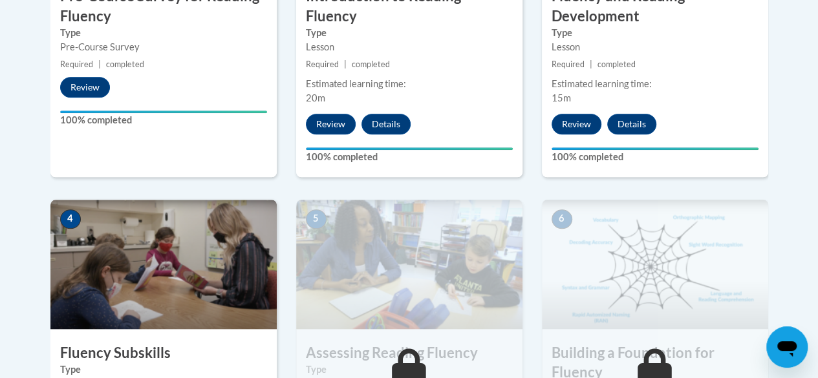
scroll to position [589, 0]
